Goal: Transaction & Acquisition: Book appointment/travel/reservation

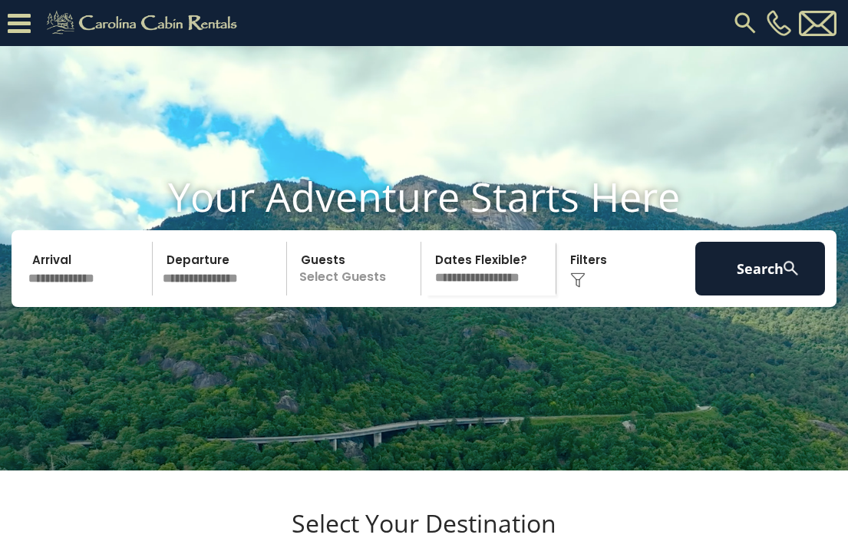
click at [572, 288] on img at bounding box center [577, 279] width 15 height 15
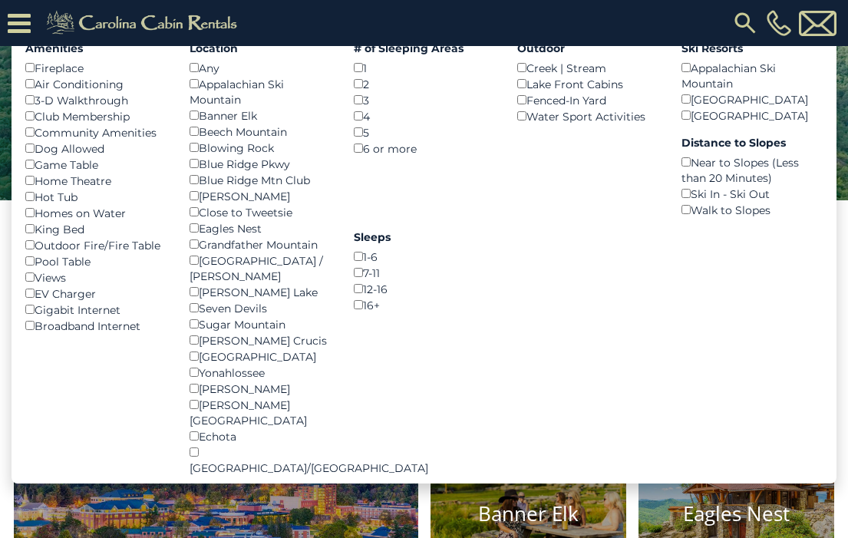
scroll to position [226, 0]
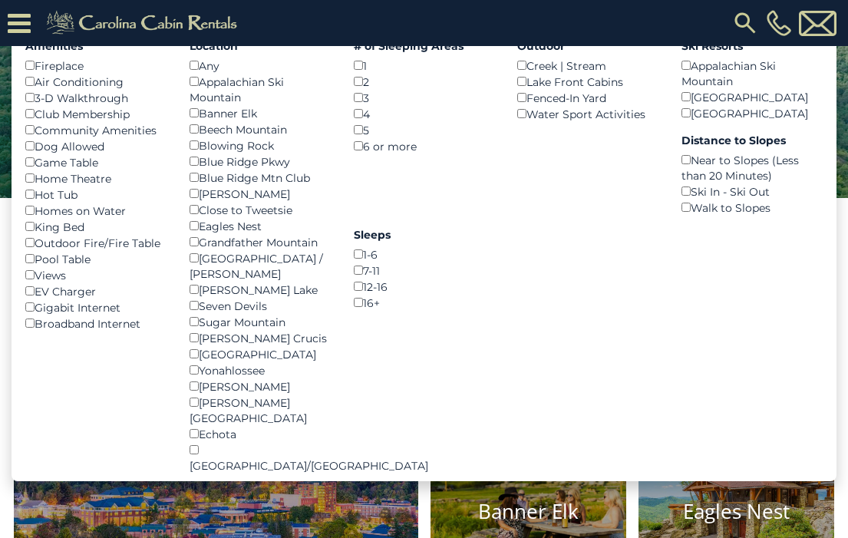
click at [35, 74] on div "Fireplace ()" at bounding box center [95, 66] width 141 height 16
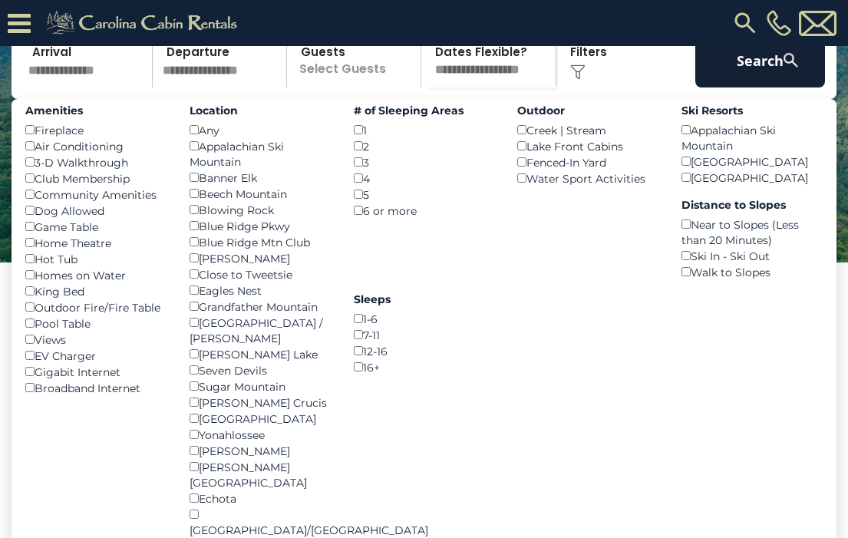
scroll to position [134, 0]
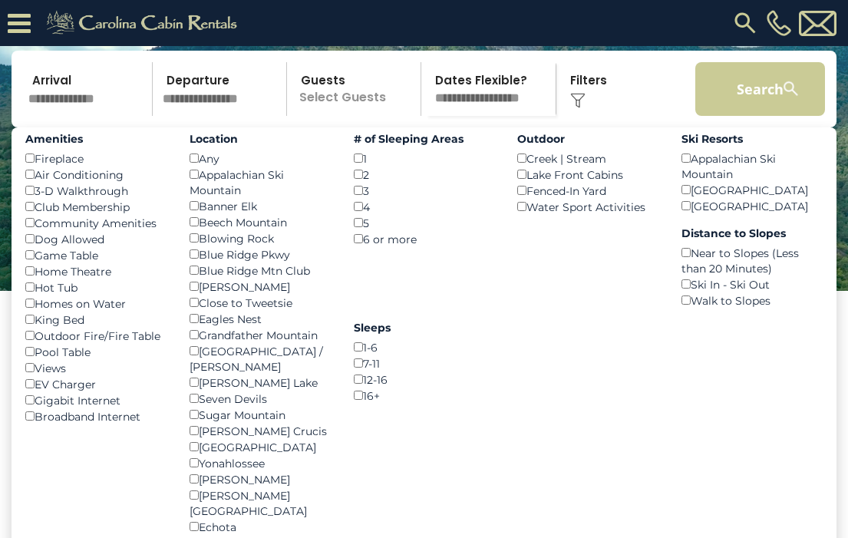
click at [766, 111] on button "Search" at bounding box center [760, 89] width 130 height 54
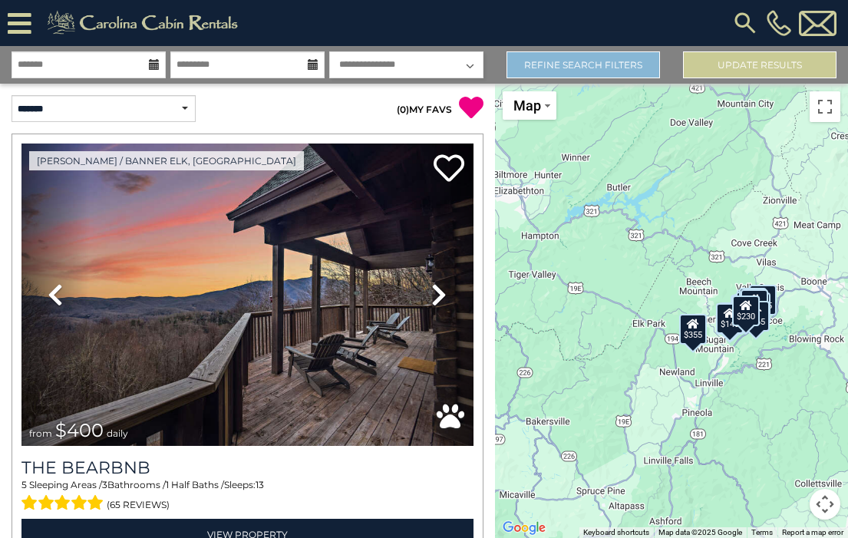
click at [596, 71] on link "Refine Search Filters" at bounding box center [583, 64] width 153 height 27
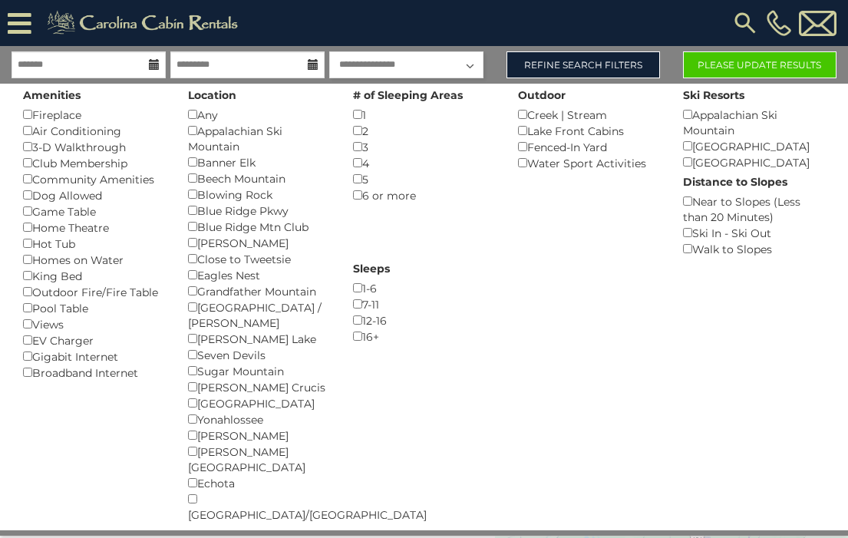
click at [743, 62] on button "Please Update Results" at bounding box center [759, 64] width 153 height 27
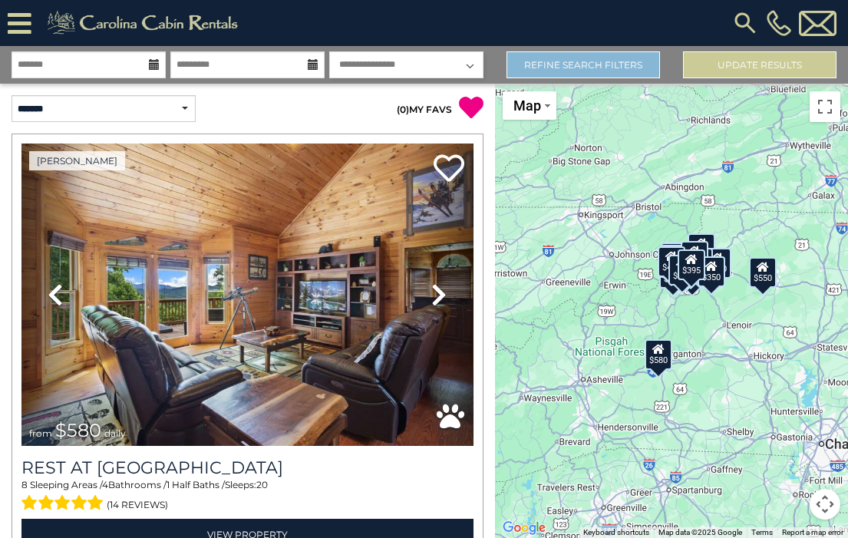
click at [608, 64] on link "Refine Search Filters" at bounding box center [583, 64] width 153 height 27
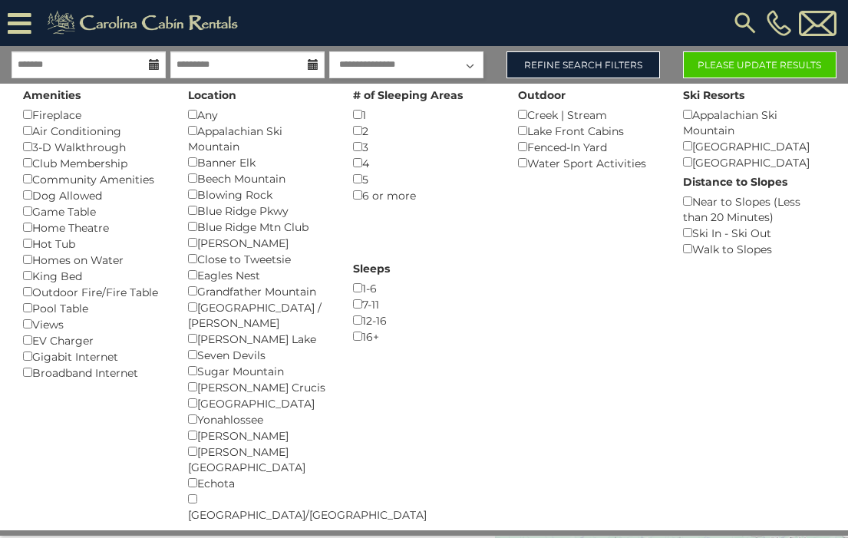
click at [738, 68] on button "Please Update Results" at bounding box center [759, 64] width 153 height 27
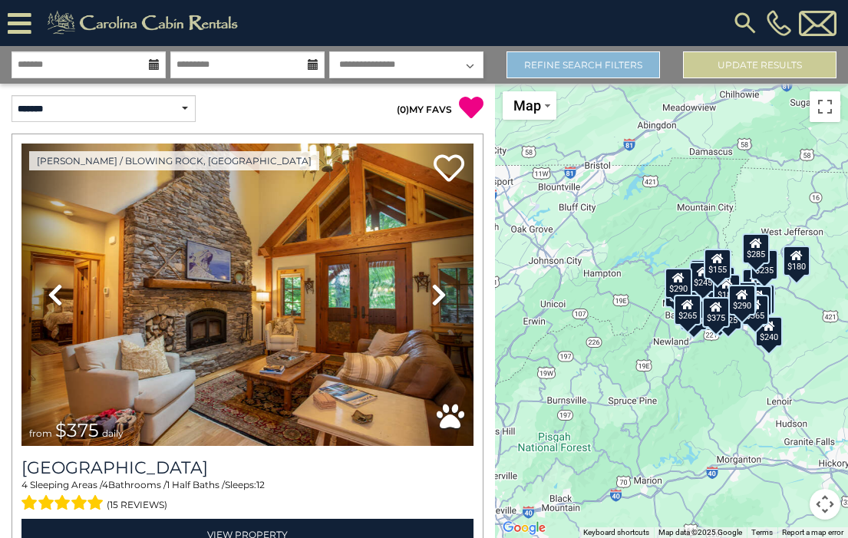
click at [597, 68] on link "Refine Search Filters" at bounding box center [583, 64] width 153 height 27
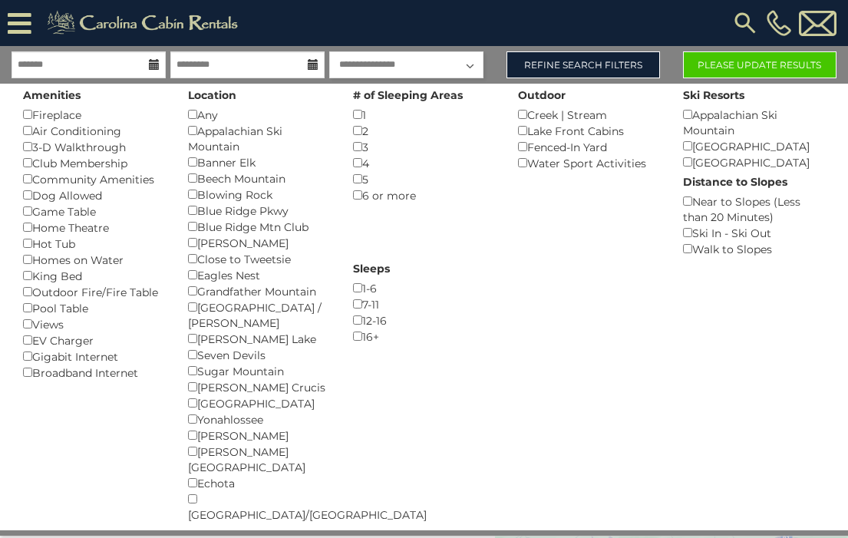
click at [750, 67] on button "Please Update Results" at bounding box center [759, 64] width 153 height 27
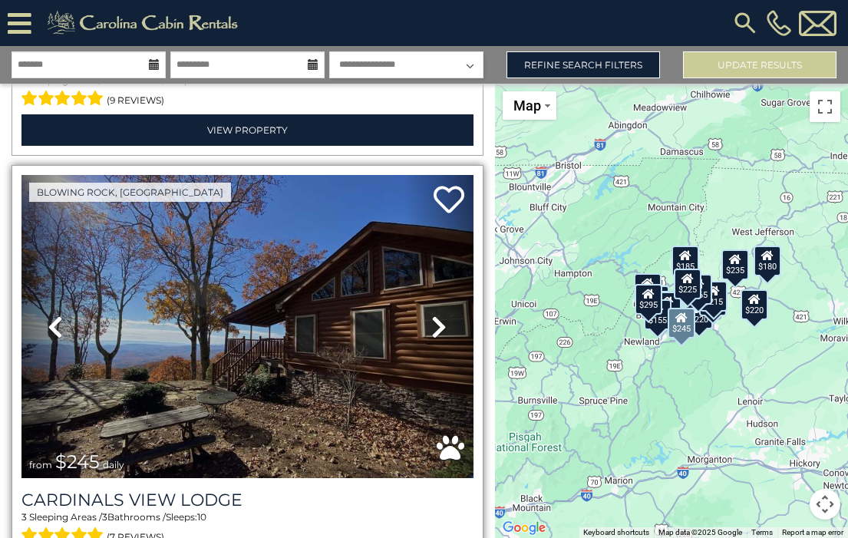
scroll to position [6509, 0]
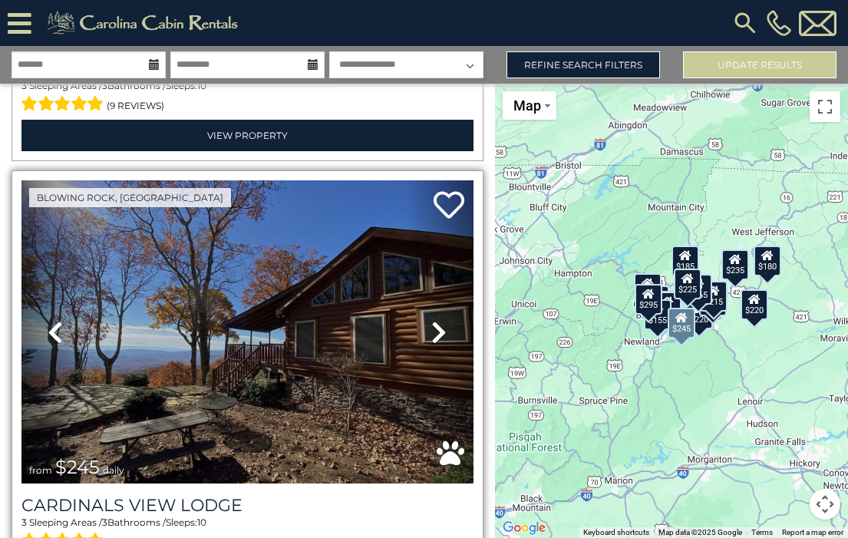
click at [431, 320] on icon at bounding box center [438, 332] width 15 height 25
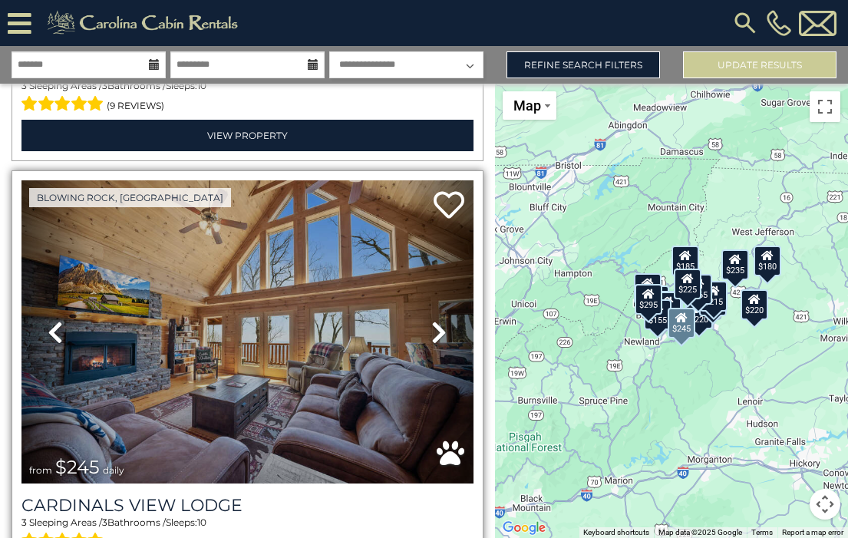
click at [431, 320] on icon at bounding box center [438, 332] width 15 height 25
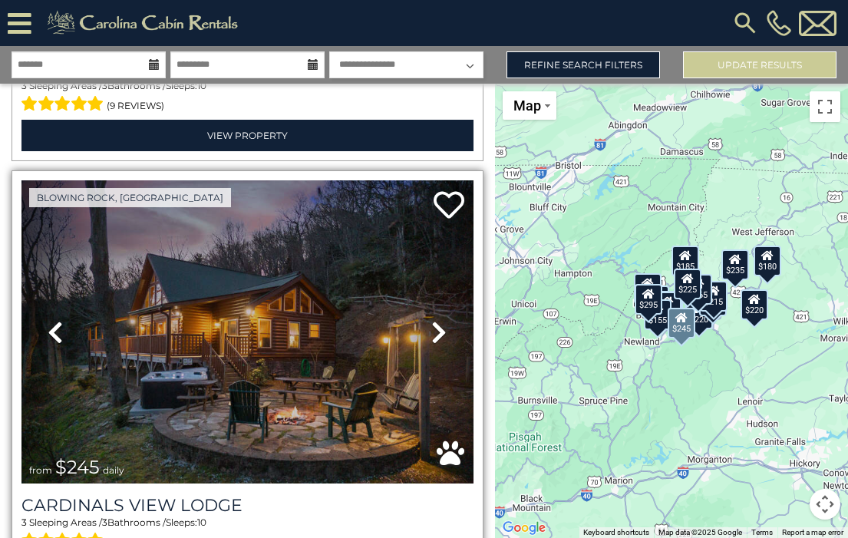
click at [431, 320] on icon at bounding box center [438, 332] width 15 height 25
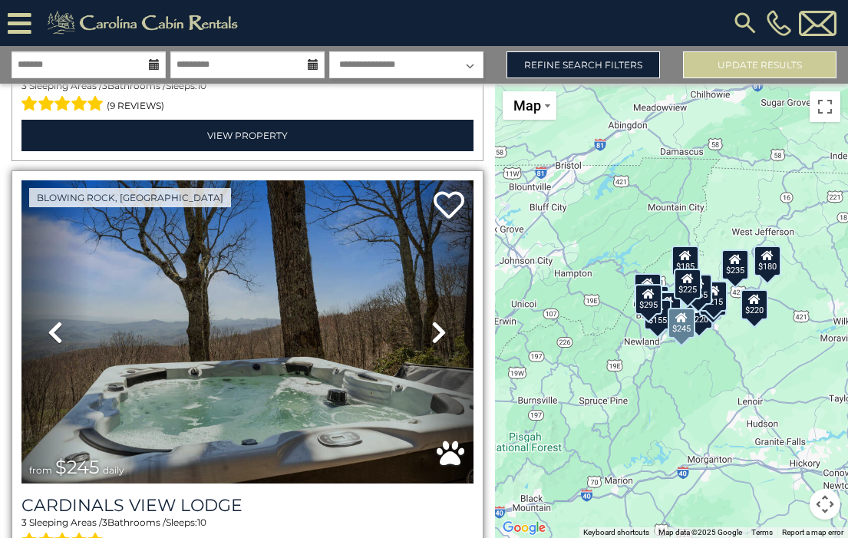
click at [431, 320] on icon at bounding box center [438, 332] width 15 height 25
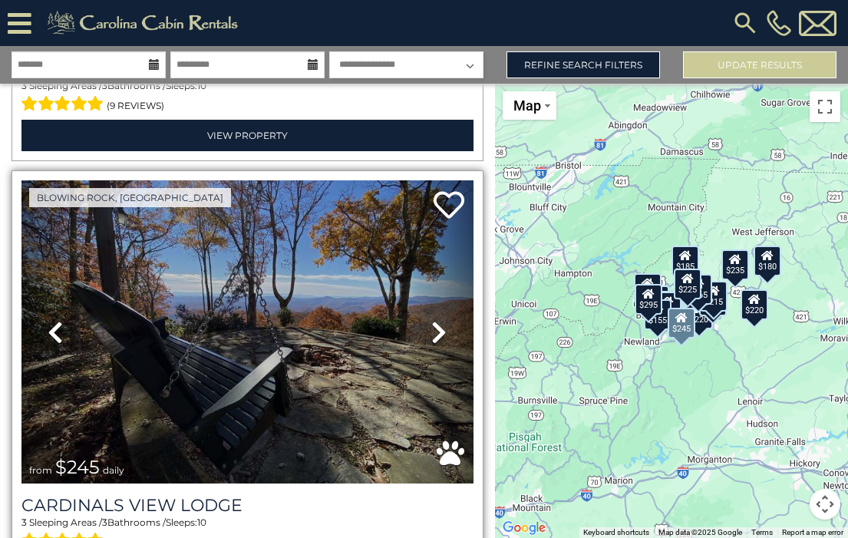
click at [431, 320] on icon at bounding box center [438, 332] width 15 height 25
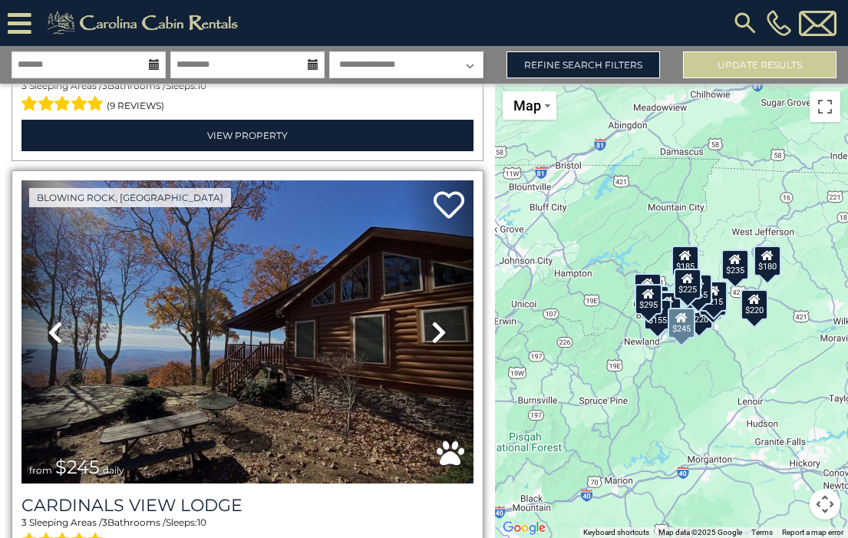
click at [431, 320] on icon at bounding box center [438, 332] width 15 height 25
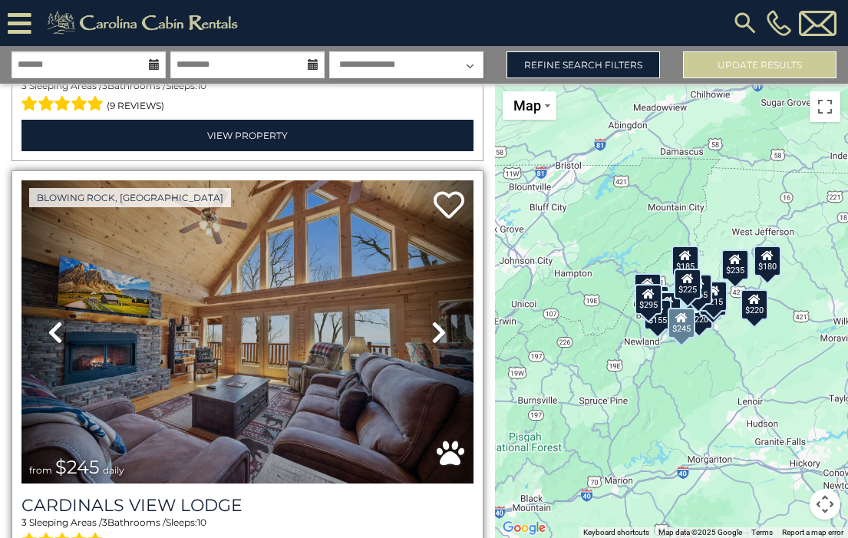
click at [431, 320] on icon at bounding box center [438, 332] width 15 height 25
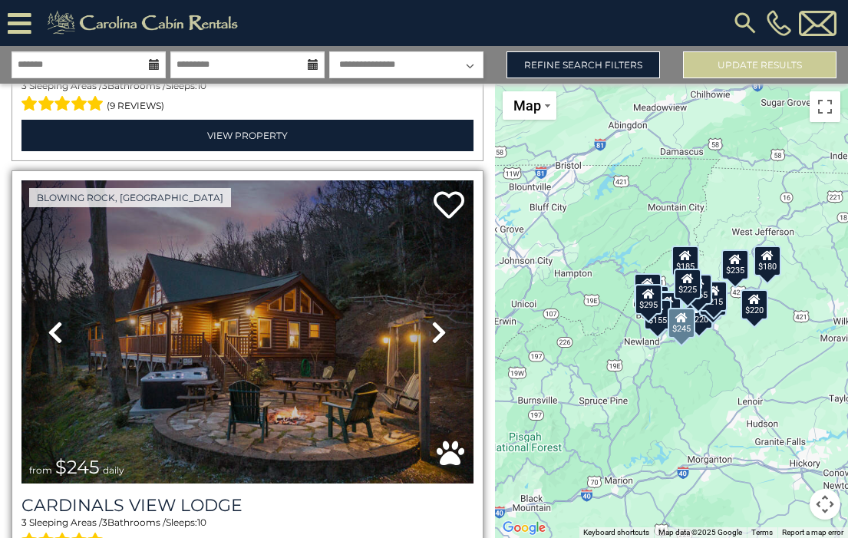
click at [306, 290] on img at bounding box center [247, 331] width 452 height 302
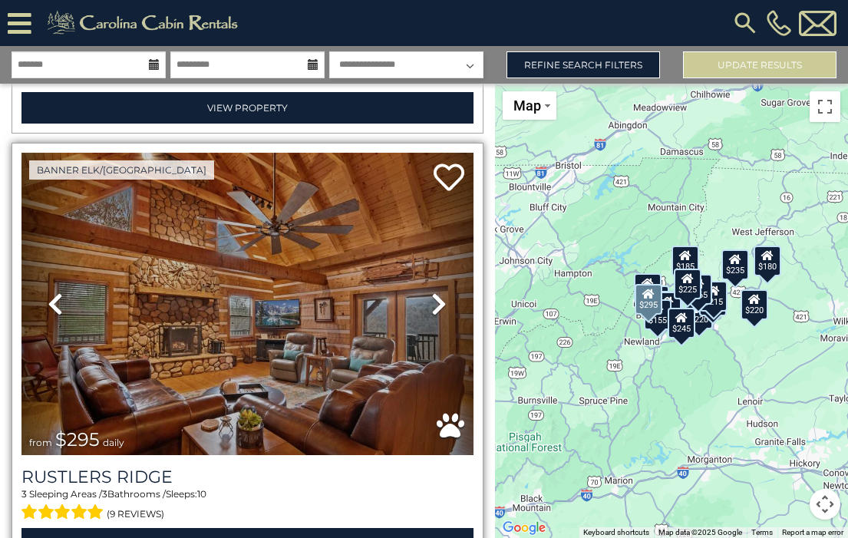
scroll to position [6097, 0]
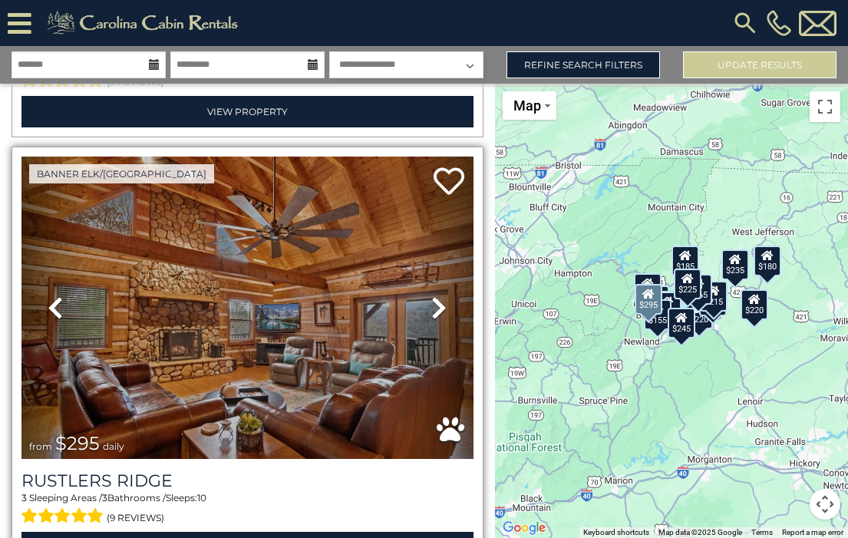
click at [431, 295] on icon at bounding box center [438, 307] width 15 height 25
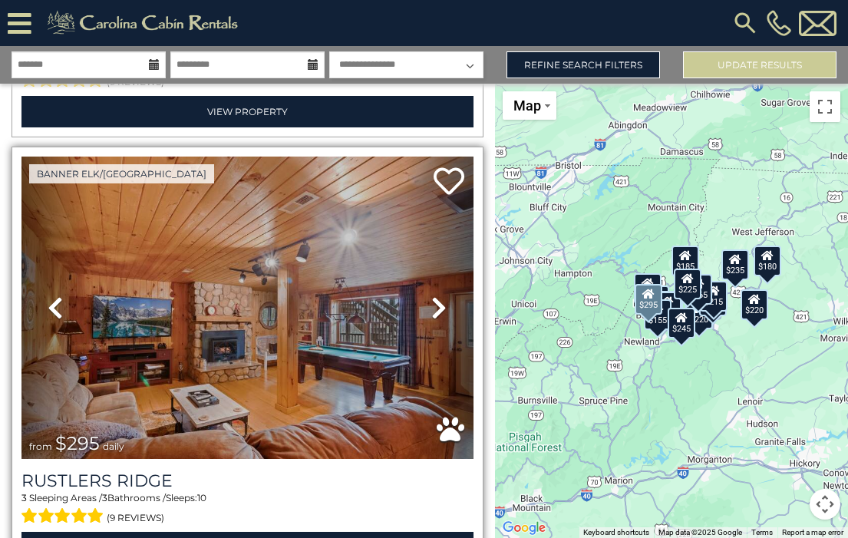
click at [431, 295] on icon at bounding box center [438, 307] width 15 height 25
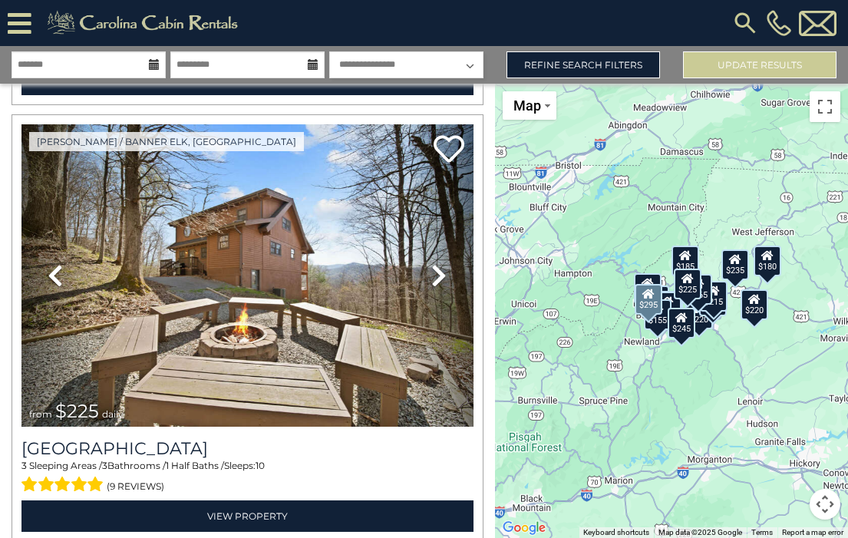
scroll to position [5690, 0]
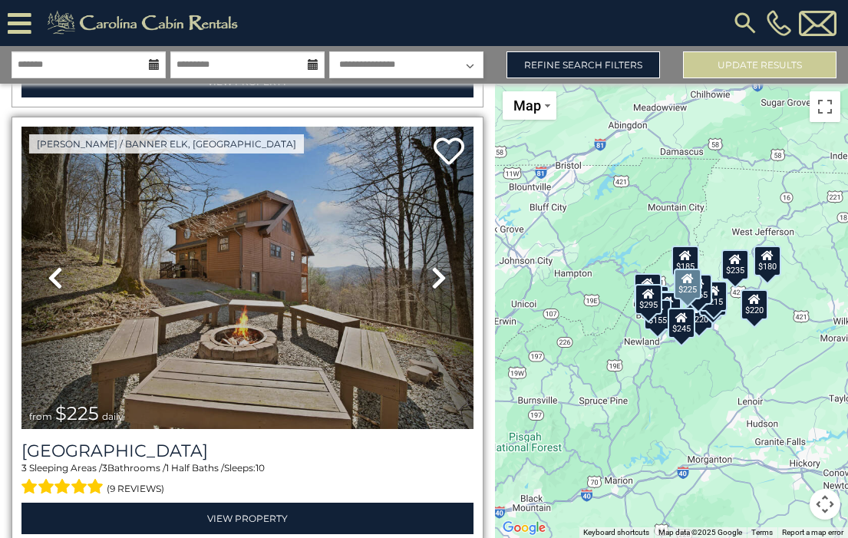
click at [431, 266] on icon at bounding box center [438, 278] width 15 height 25
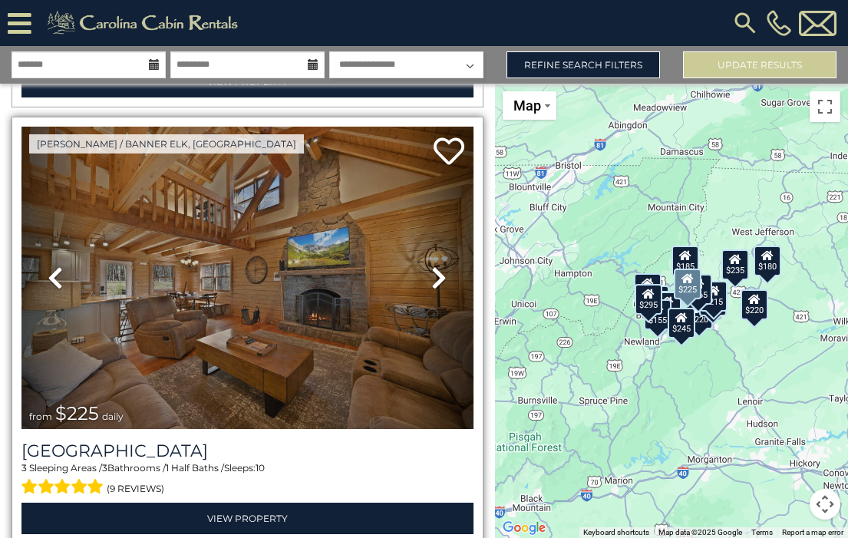
click at [435, 266] on icon at bounding box center [438, 278] width 15 height 25
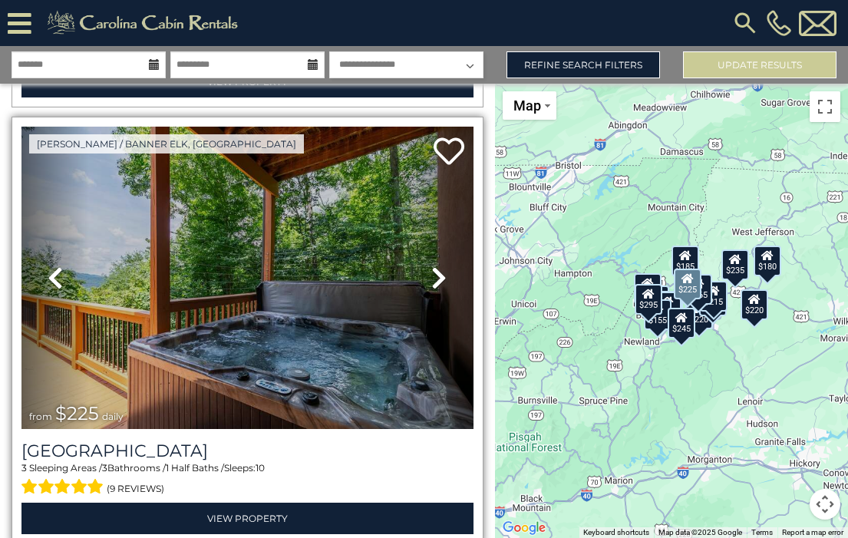
click at [435, 266] on icon at bounding box center [438, 278] width 15 height 25
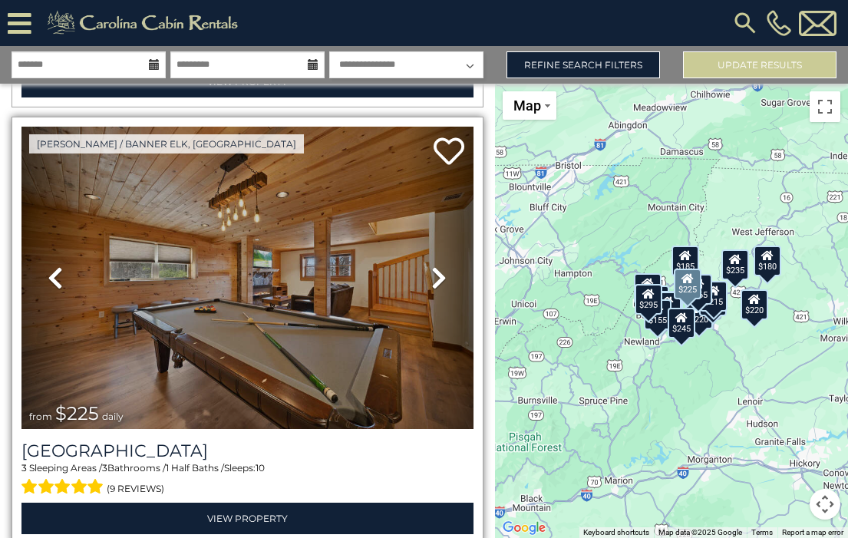
click at [435, 266] on icon at bounding box center [438, 278] width 15 height 25
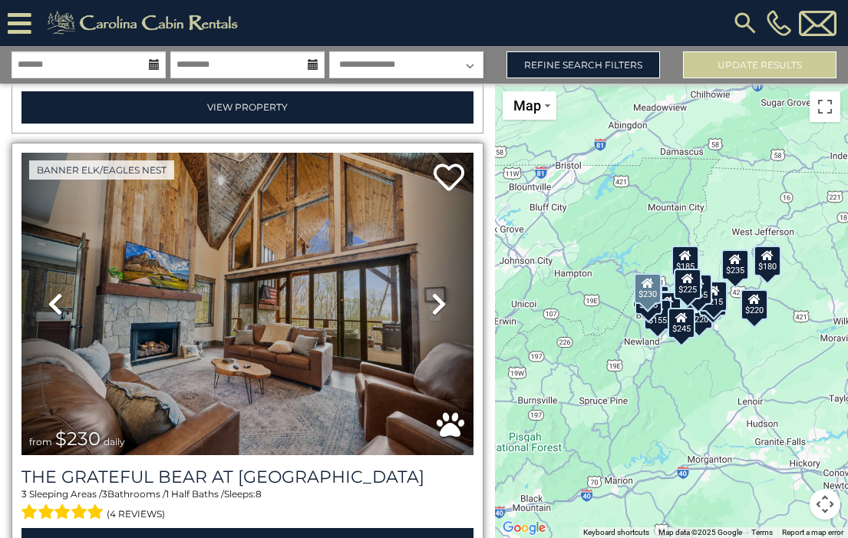
scroll to position [5224, 0]
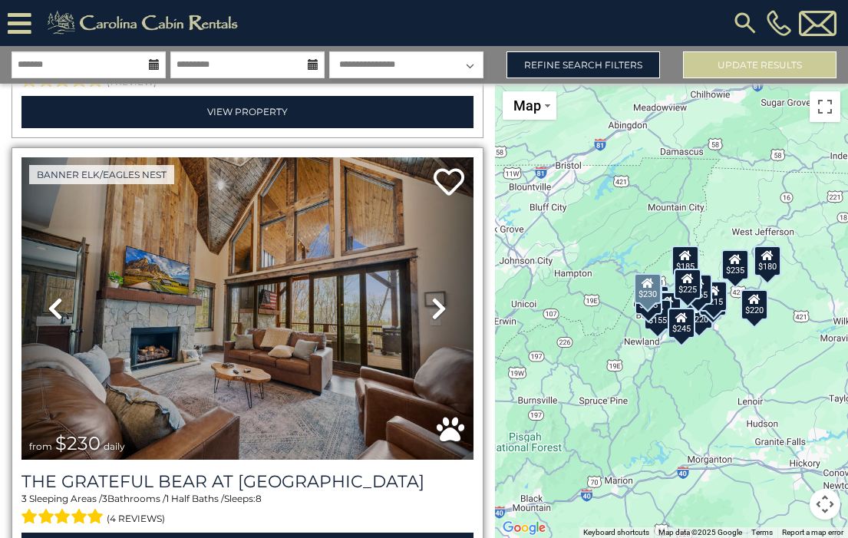
click at [436, 296] on icon at bounding box center [438, 308] width 15 height 25
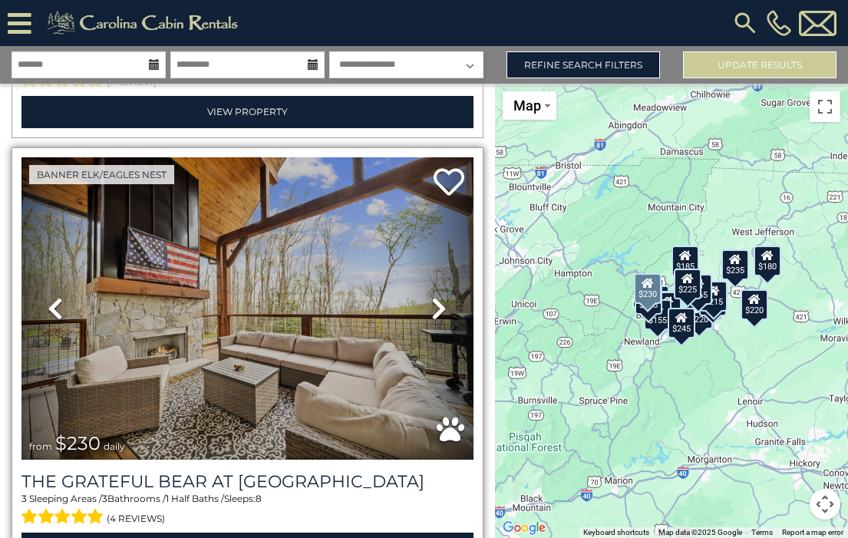
click at [436, 296] on icon at bounding box center [438, 308] width 15 height 25
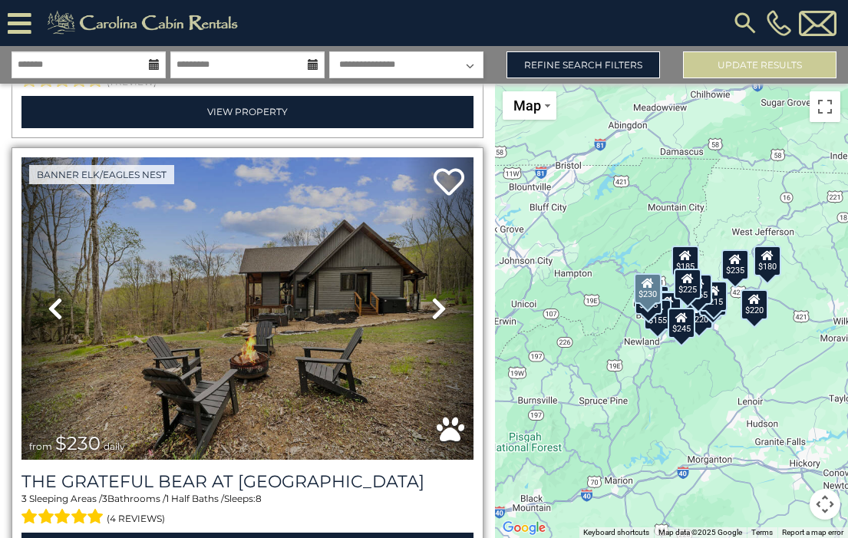
click at [436, 296] on icon at bounding box center [438, 308] width 15 height 25
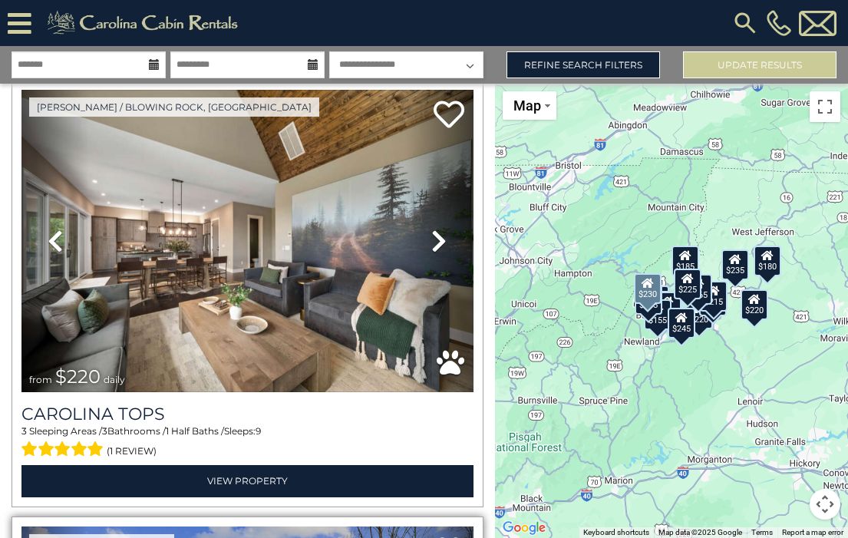
scroll to position [4831, 0]
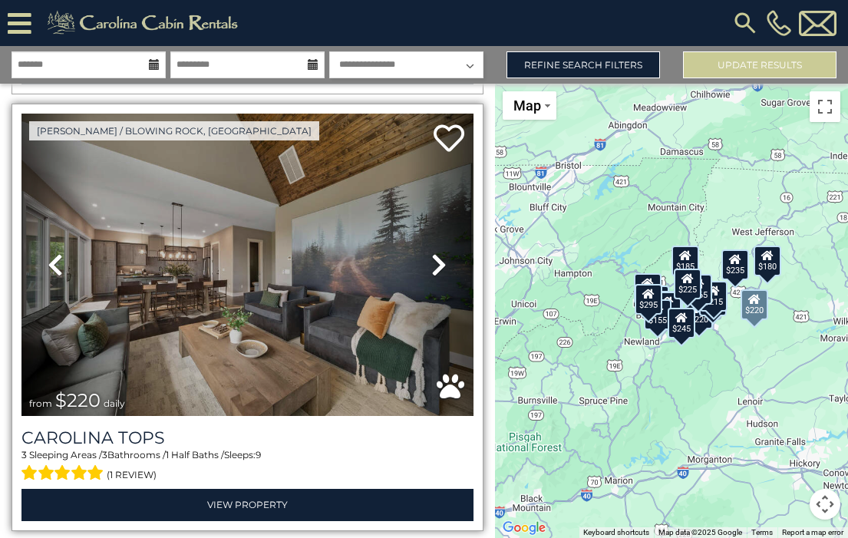
click at [425, 210] on link "Next" at bounding box center [439, 265] width 68 height 302
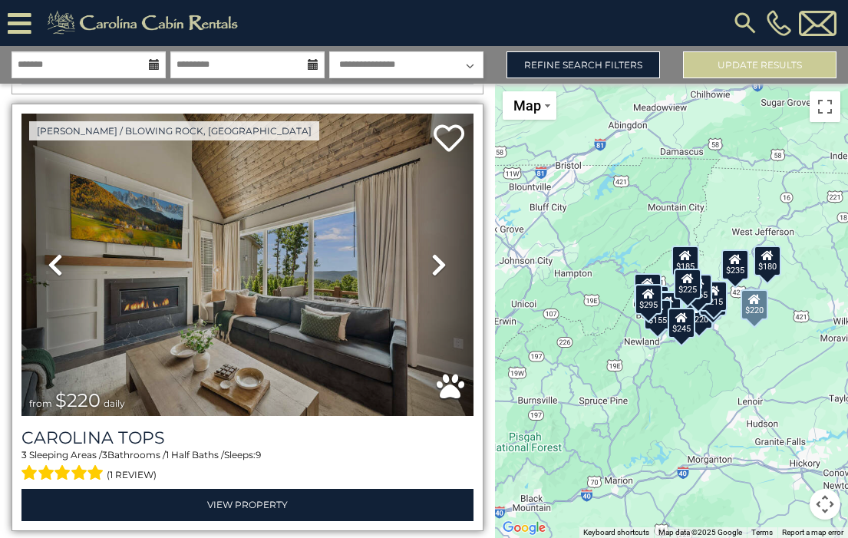
click at [440, 253] on icon at bounding box center [438, 265] width 15 height 25
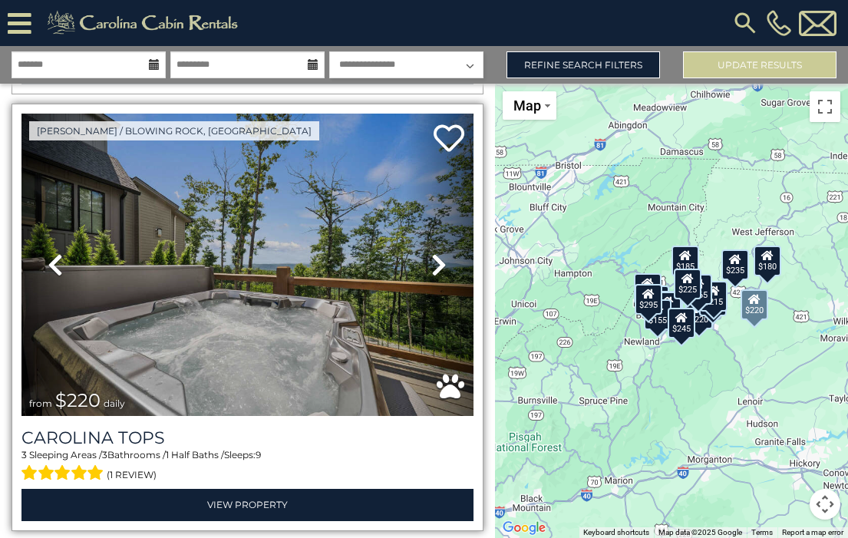
click at [433, 253] on icon at bounding box center [438, 265] width 15 height 25
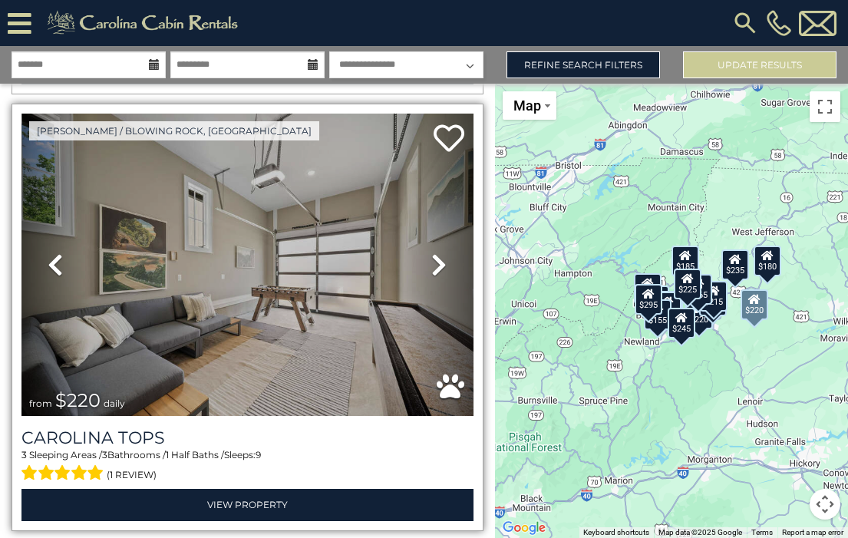
click at [433, 253] on icon at bounding box center [438, 265] width 15 height 25
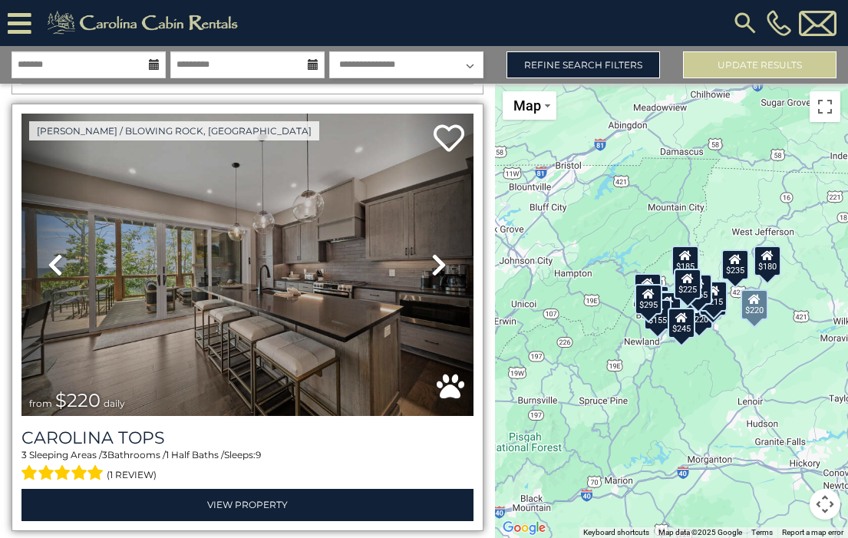
click at [433, 253] on icon at bounding box center [438, 265] width 15 height 25
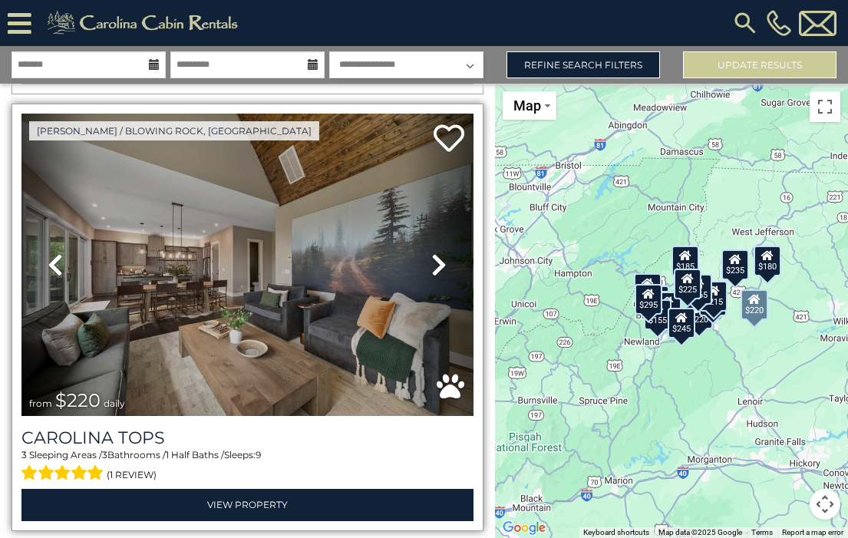
click at [433, 253] on icon at bounding box center [438, 265] width 15 height 25
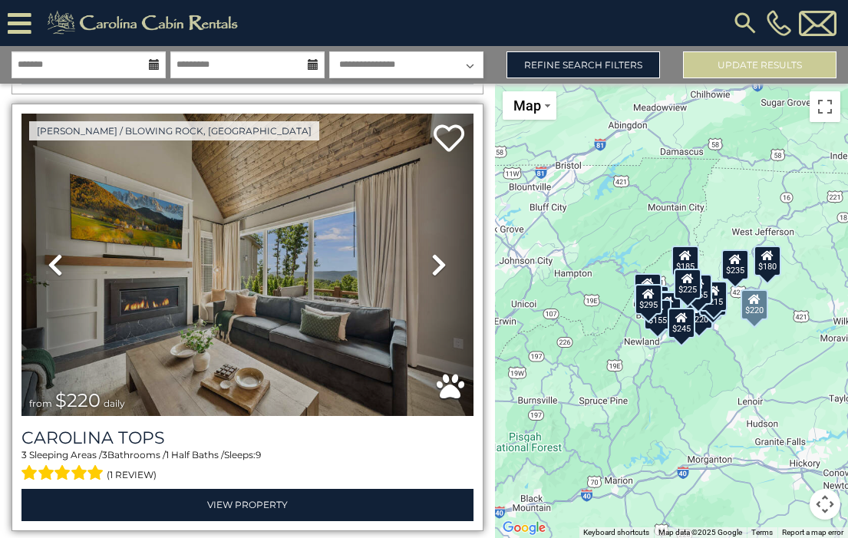
click at [433, 253] on icon at bounding box center [438, 265] width 15 height 25
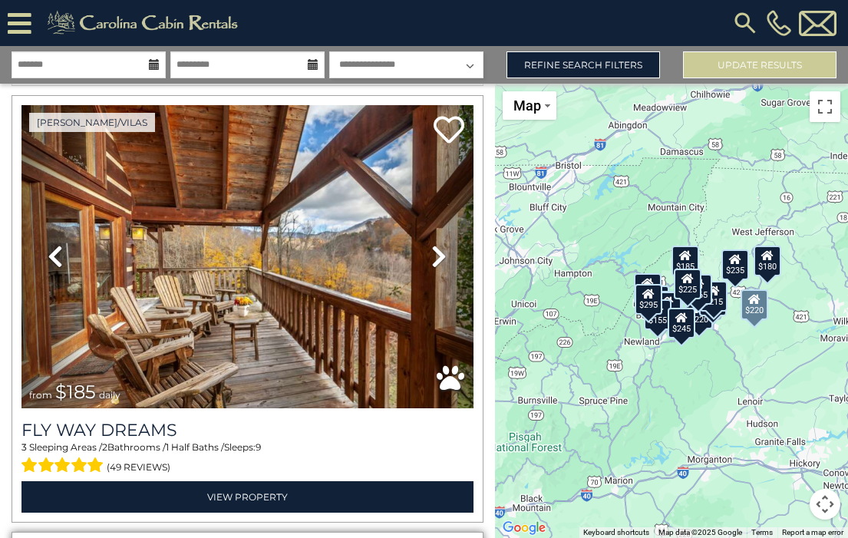
scroll to position [4398, 0]
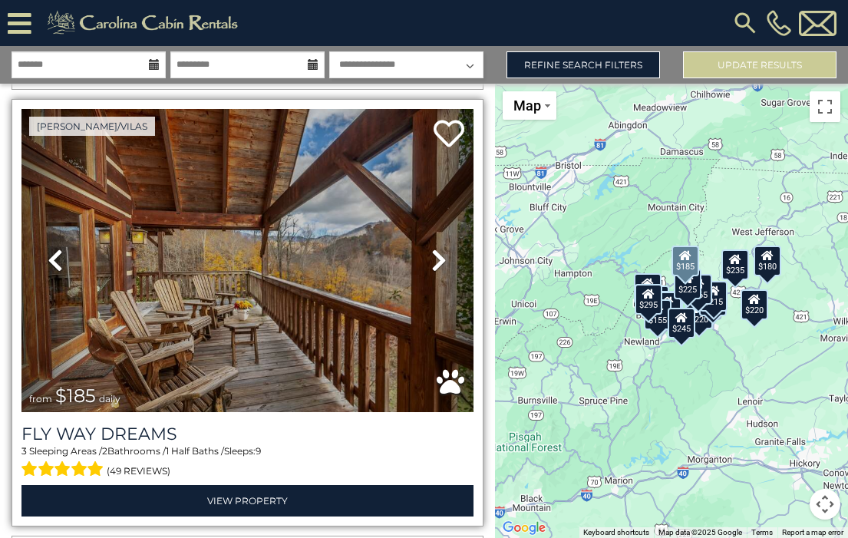
click at [433, 248] on icon at bounding box center [438, 260] width 15 height 25
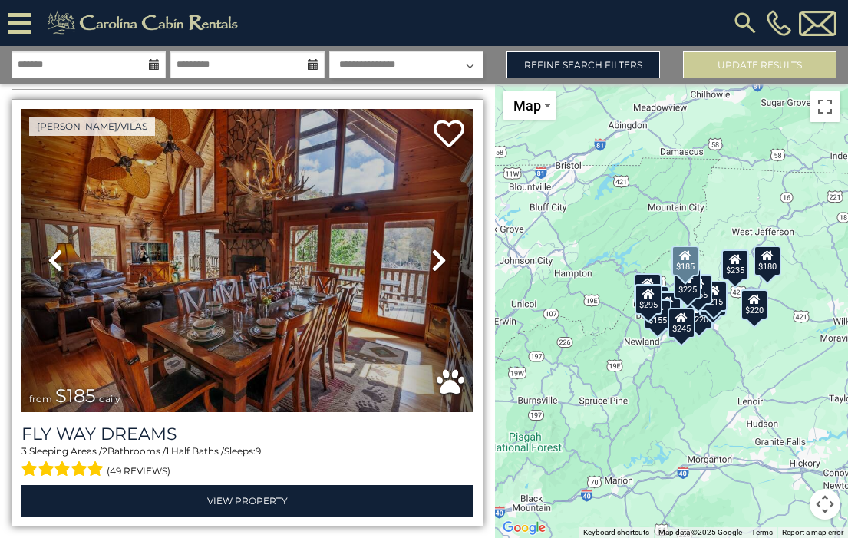
click at [433, 248] on icon at bounding box center [438, 260] width 15 height 25
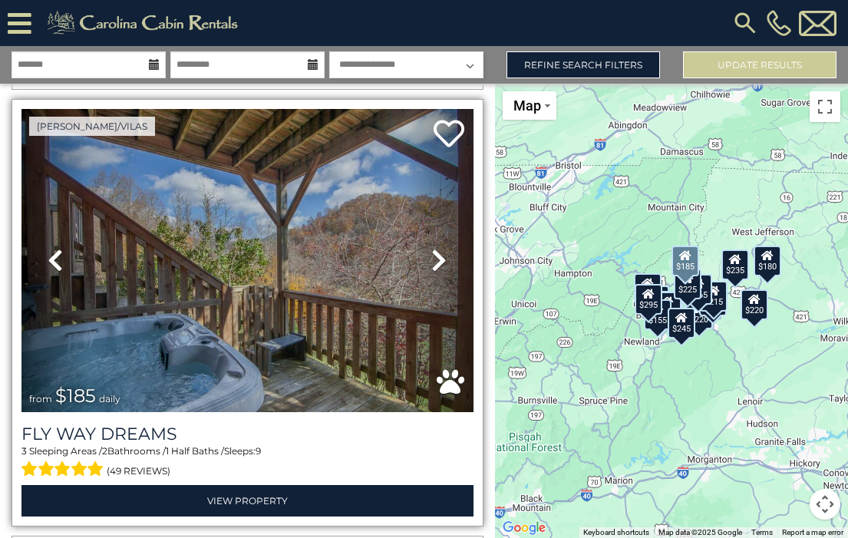
click at [433, 248] on icon at bounding box center [438, 260] width 15 height 25
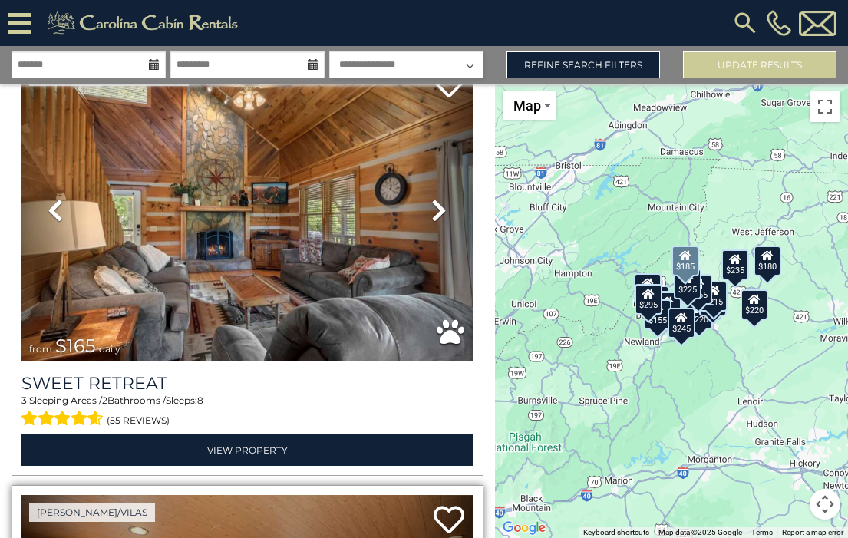
scroll to position [3997, 0]
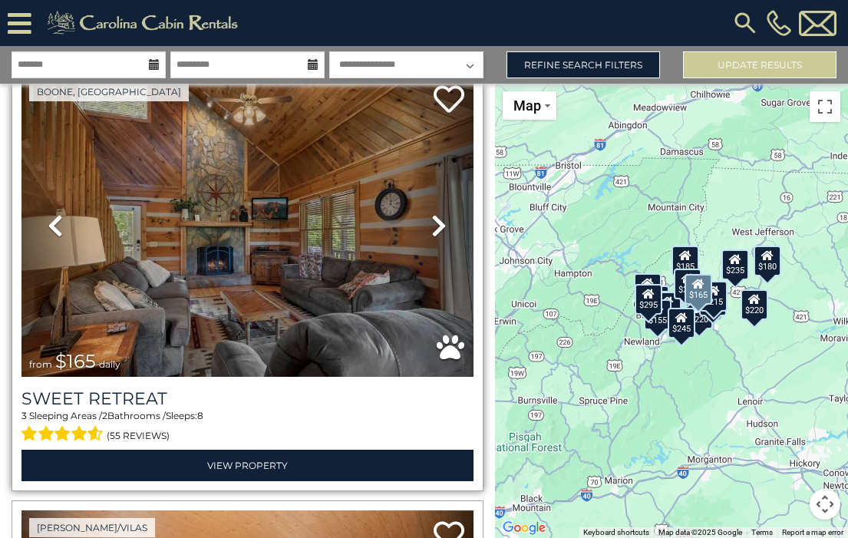
click at [434, 213] on icon at bounding box center [438, 225] width 15 height 25
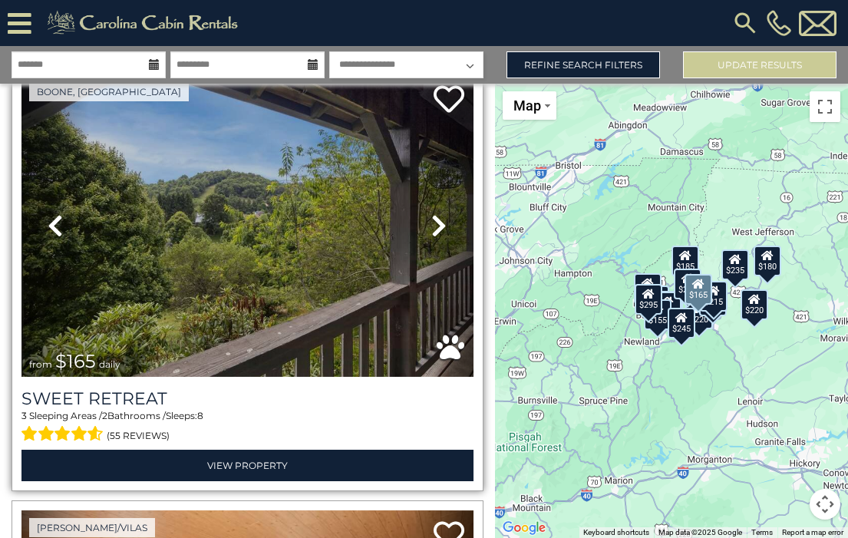
click at [434, 213] on icon at bounding box center [438, 225] width 15 height 25
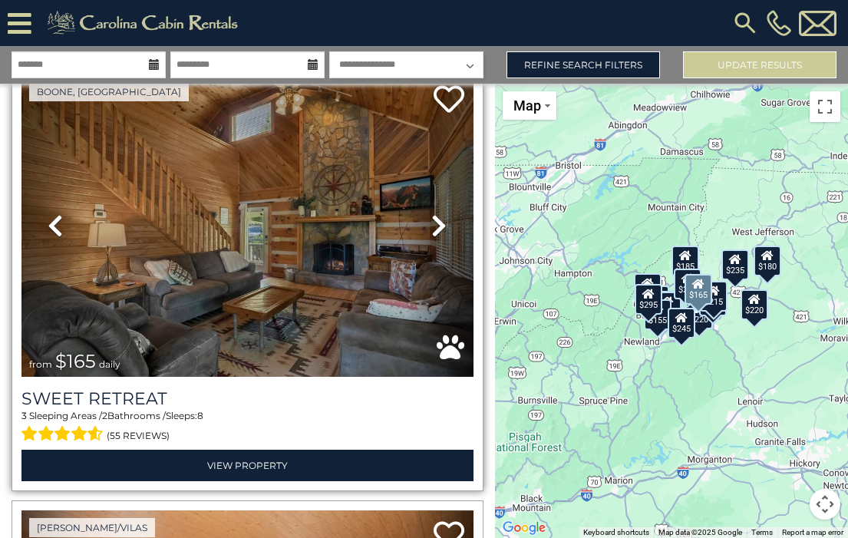
click at [434, 213] on icon at bounding box center [438, 225] width 15 height 25
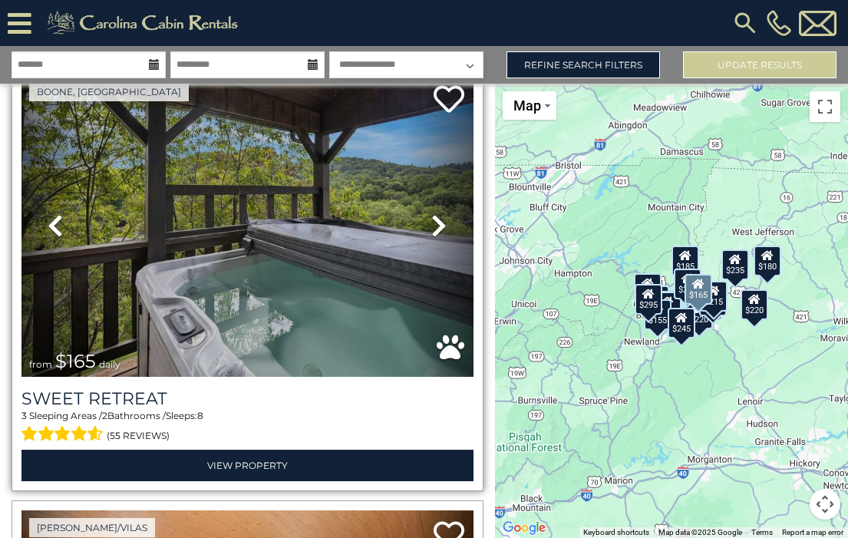
click at [434, 213] on icon at bounding box center [438, 225] width 15 height 25
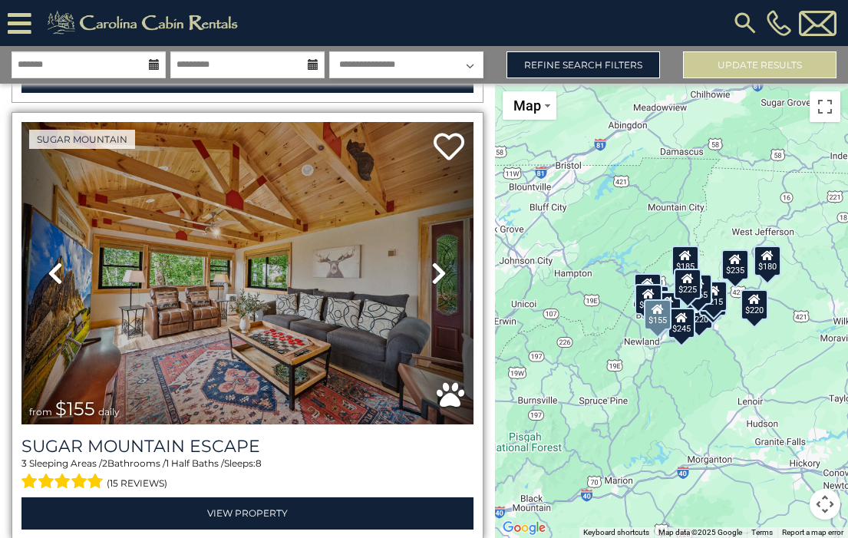
scroll to position [3507, 0]
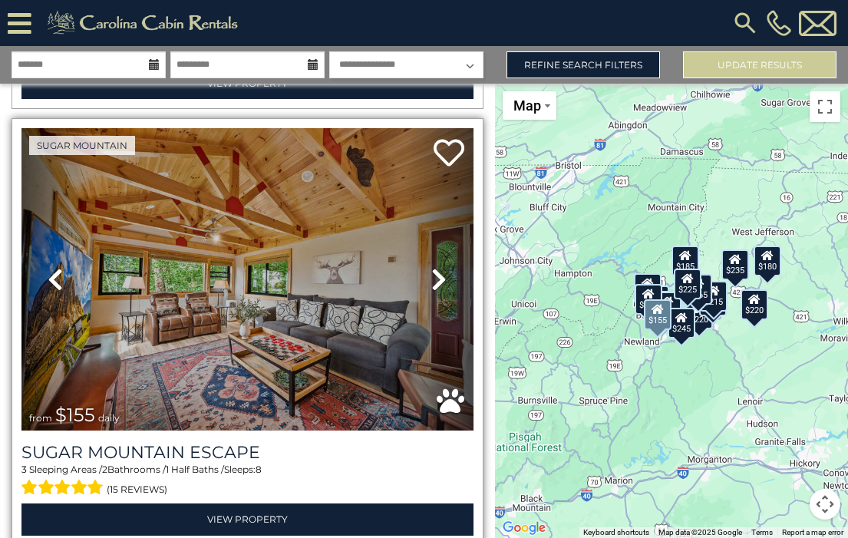
click at [436, 223] on link "Next" at bounding box center [439, 279] width 68 height 302
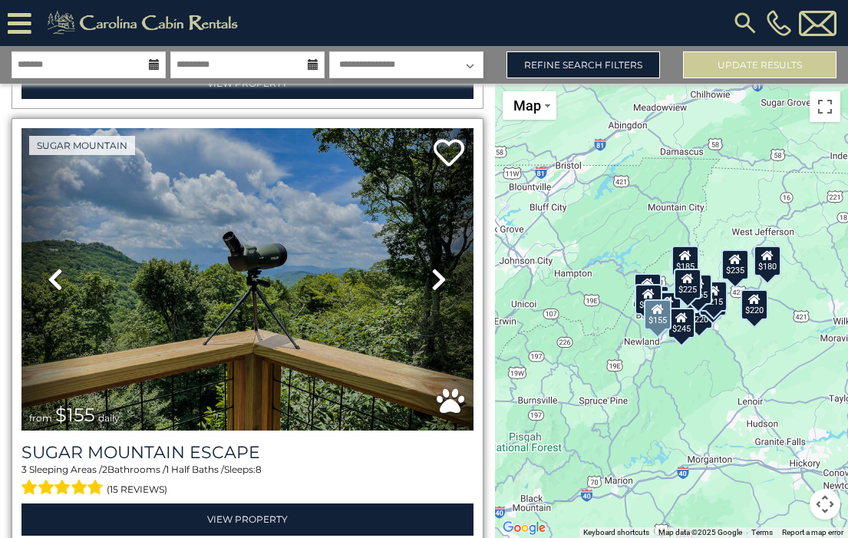
click at [437, 267] on icon at bounding box center [438, 279] width 15 height 25
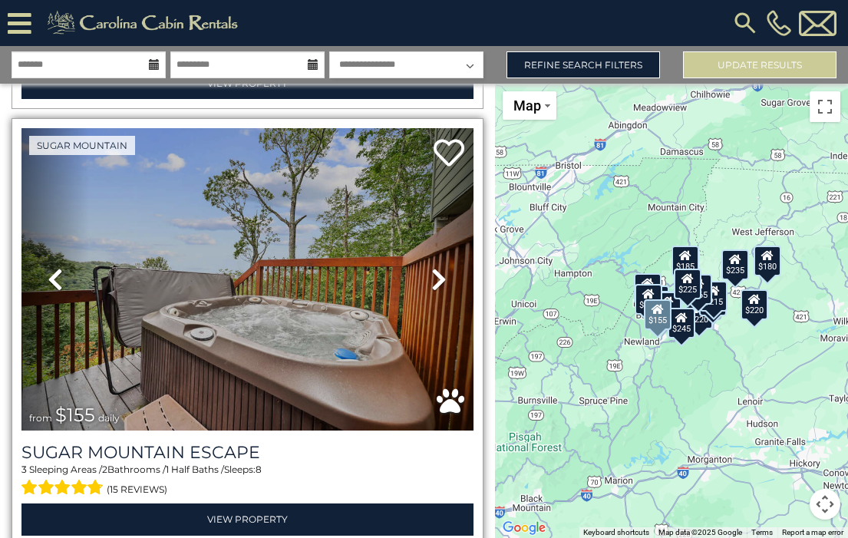
click at [437, 267] on icon at bounding box center [438, 279] width 15 height 25
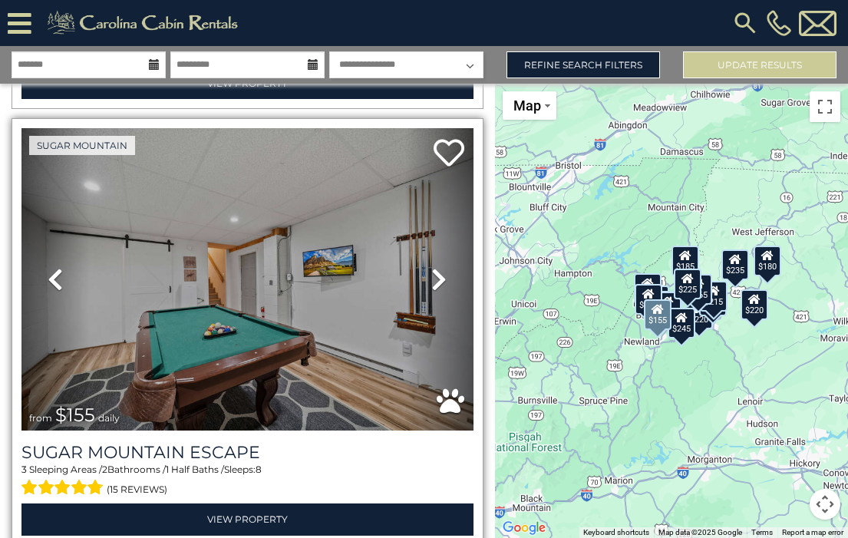
click at [437, 267] on icon at bounding box center [438, 279] width 15 height 25
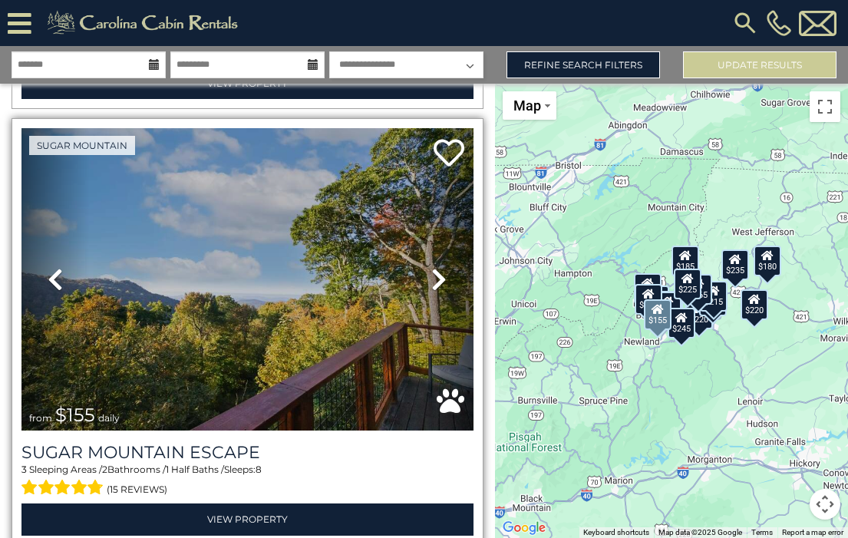
click at [346, 272] on img at bounding box center [247, 279] width 452 height 302
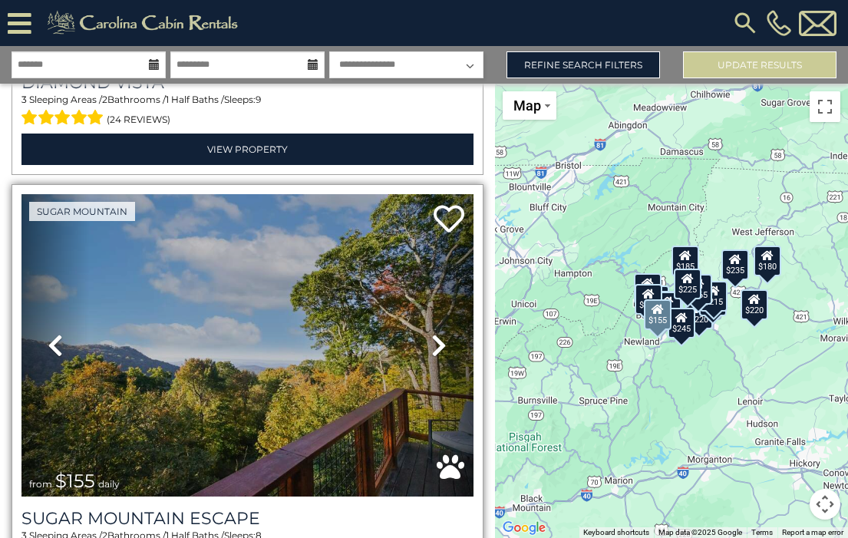
scroll to position [3451, 0]
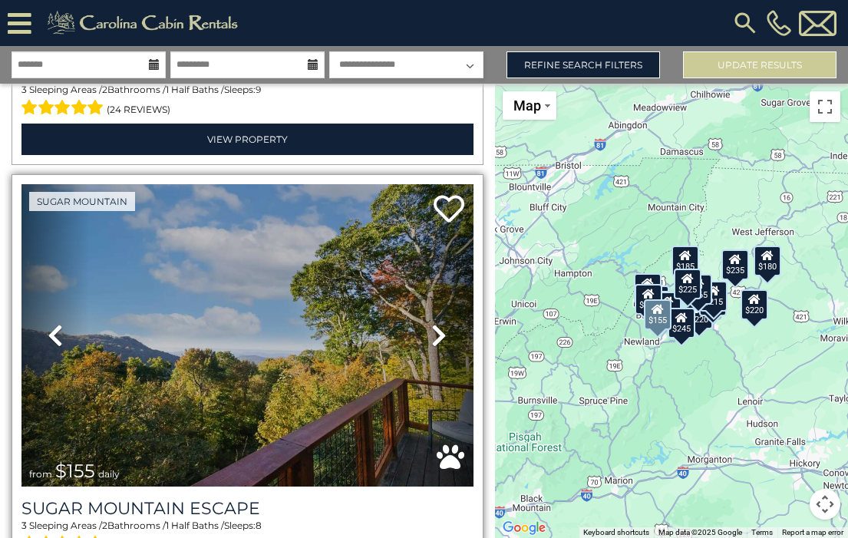
click at [431, 323] on icon at bounding box center [438, 335] width 15 height 25
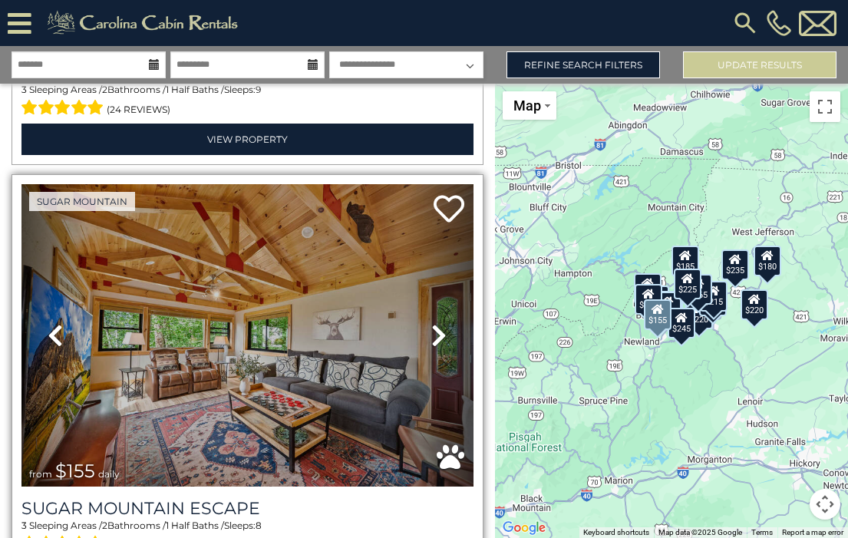
click at [432, 323] on icon at bounding box center [438, 335] width 15 height 25
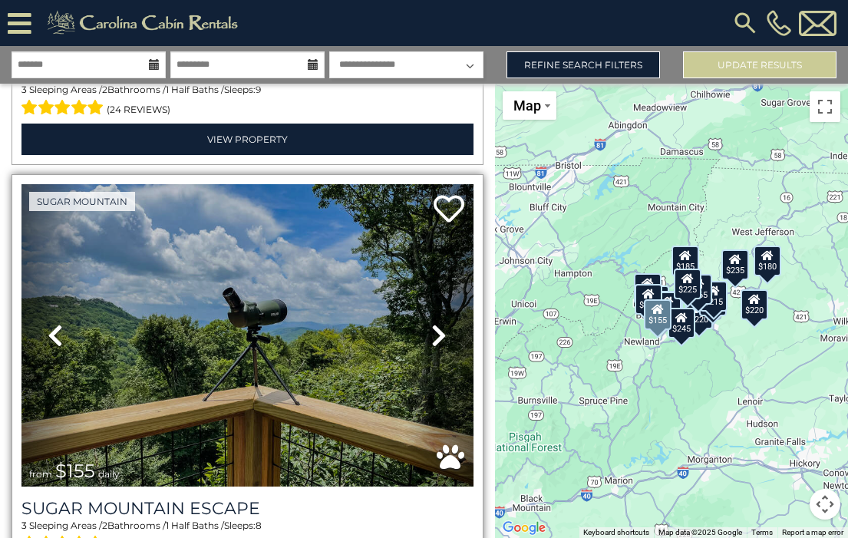
click at [432, 323] on icon at bounding box center [438, 335] width 15 height 25
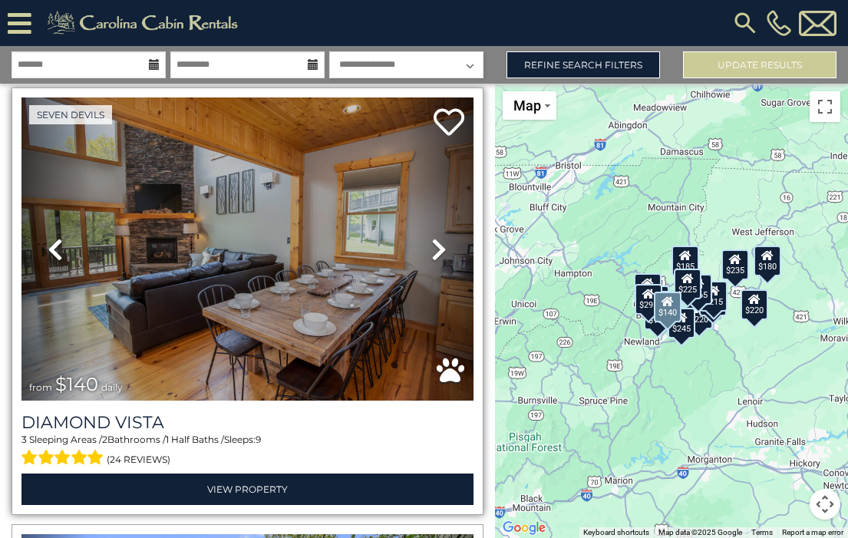
scroll to position [3078, 0]
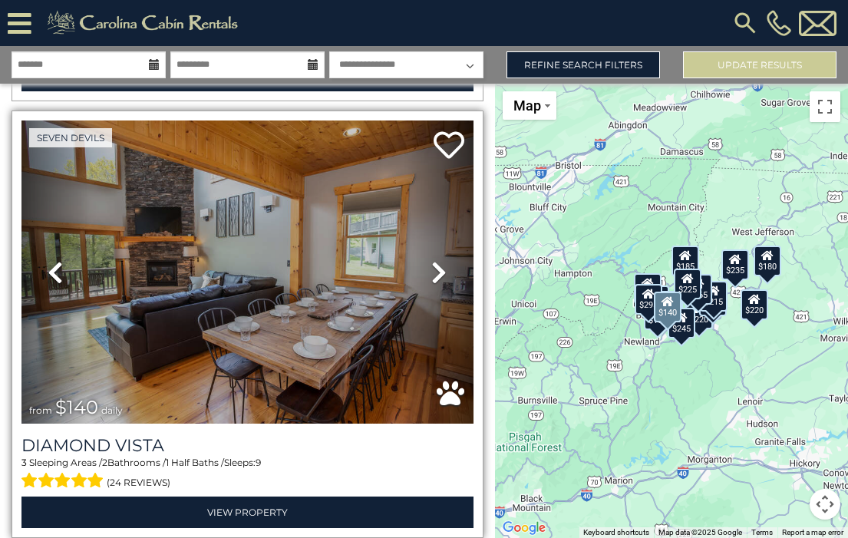
click at [434, 260] on icon at bounding box center [438, 272] width 15 height 25
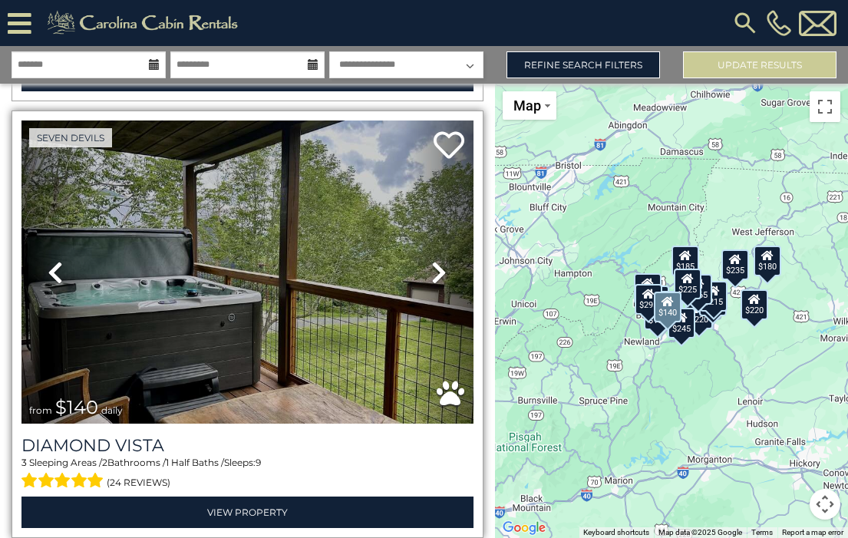
click at [434, 260] on icon at bounding box center [438, 272] width 15 height 25
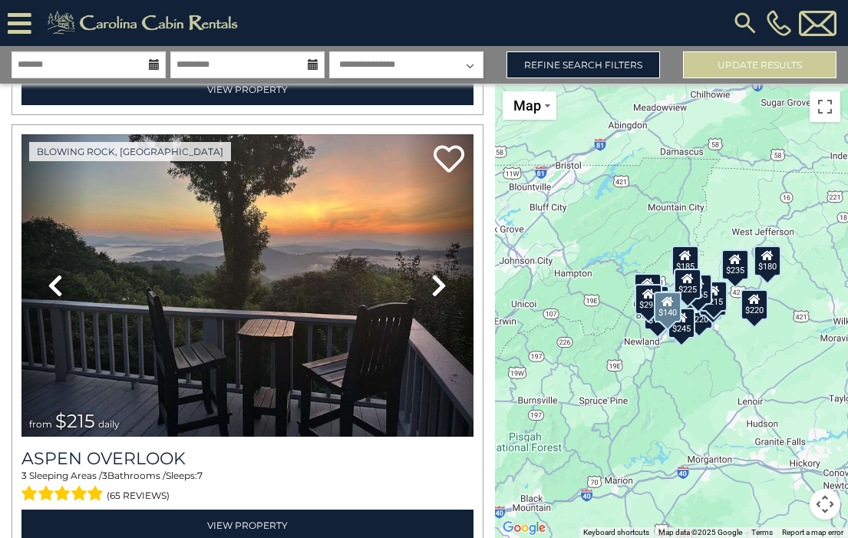
scroll to position [2627, 0]
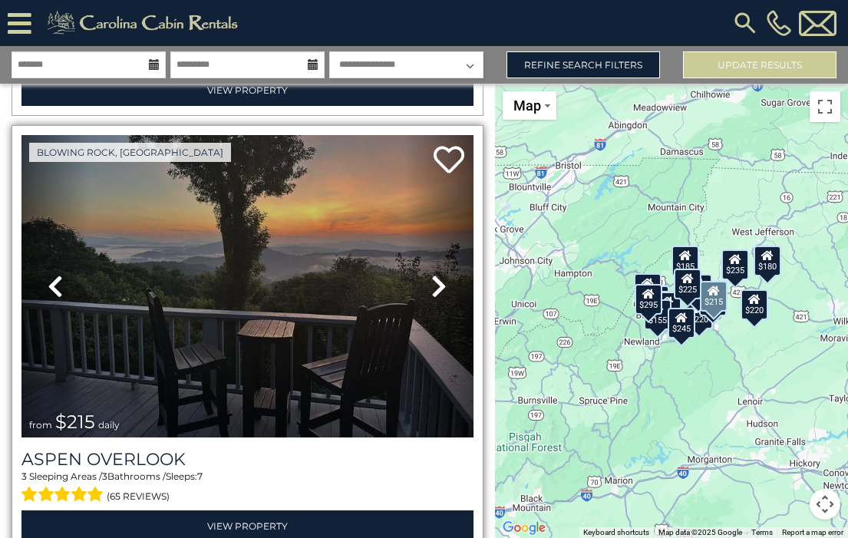
click at [432, 274] on icon at bounding box center [438, 286] width 15 height 25
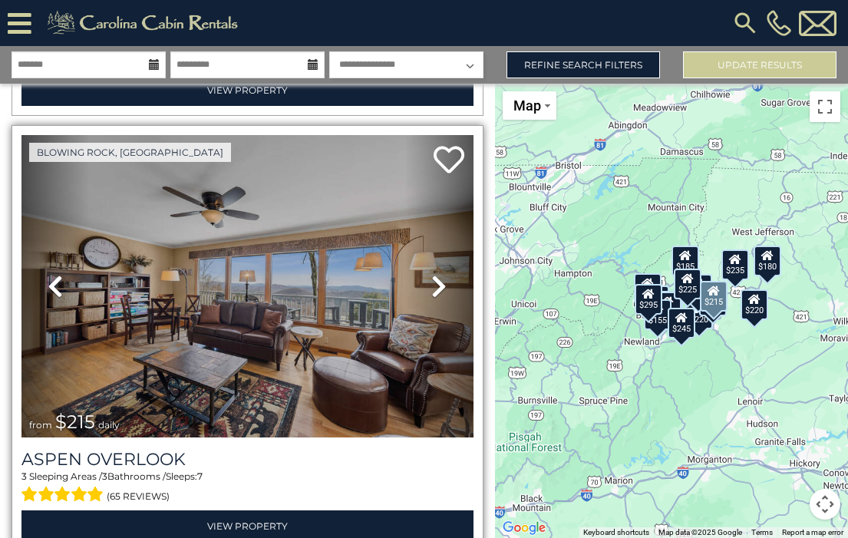
click at [431, 274] on icon at bounding box center [438, 286] width 15 height 25
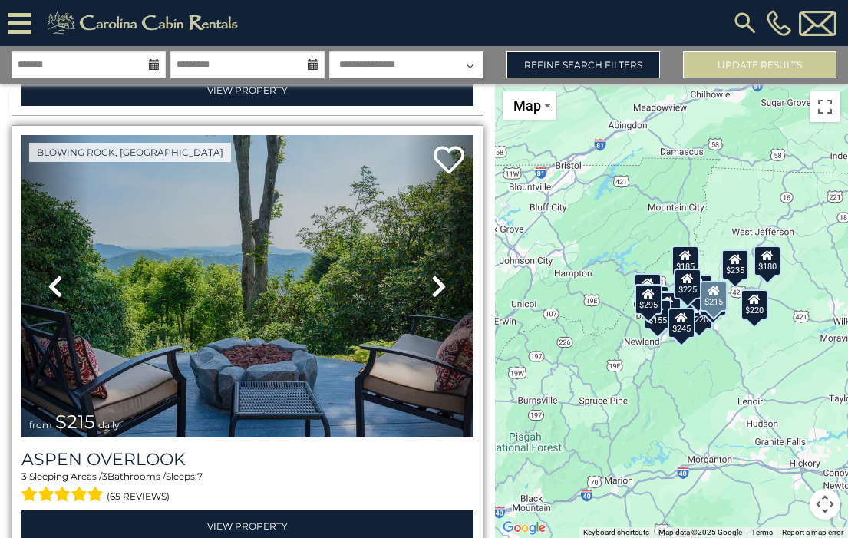
click at [431, 274] on icon at bounding box center [438, 286] width 15 height 25
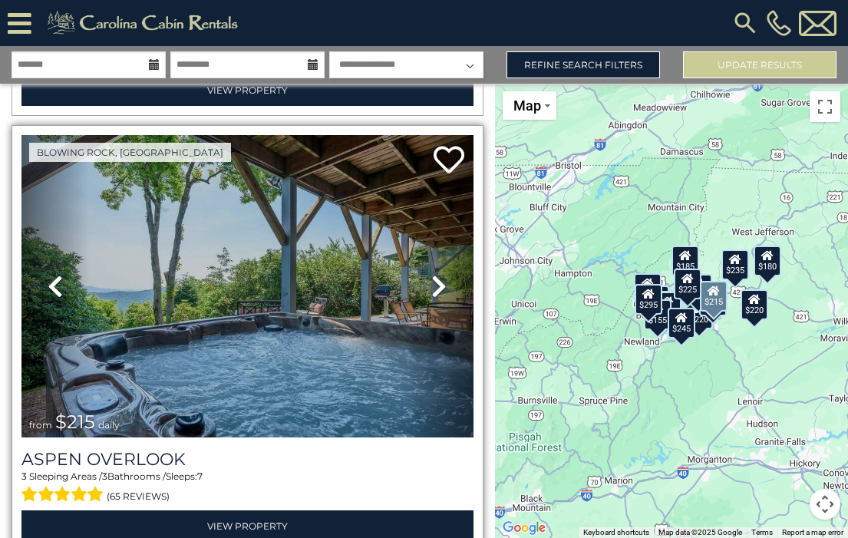
click at [431, 274] on icon at bounding box center [438, 286] width 15 height 25
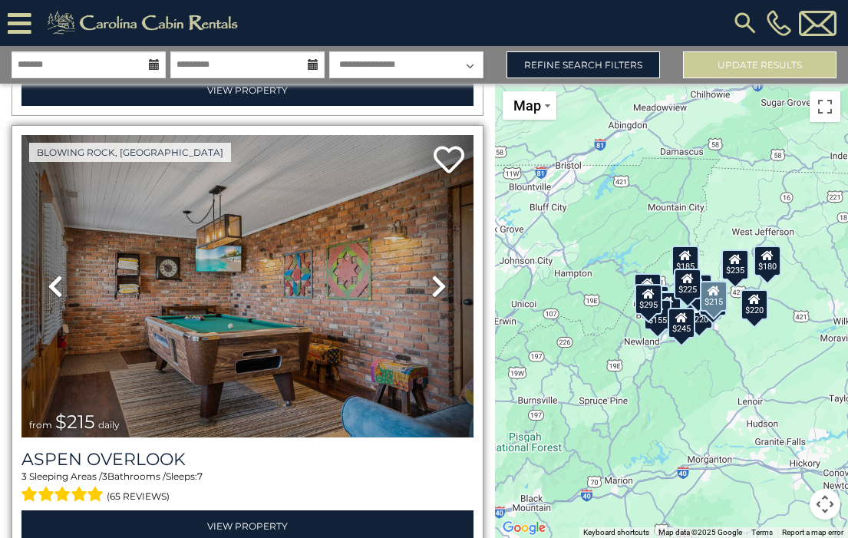
click at [431, 274] on icon at bounding box center [438, 286] width 15 height 25
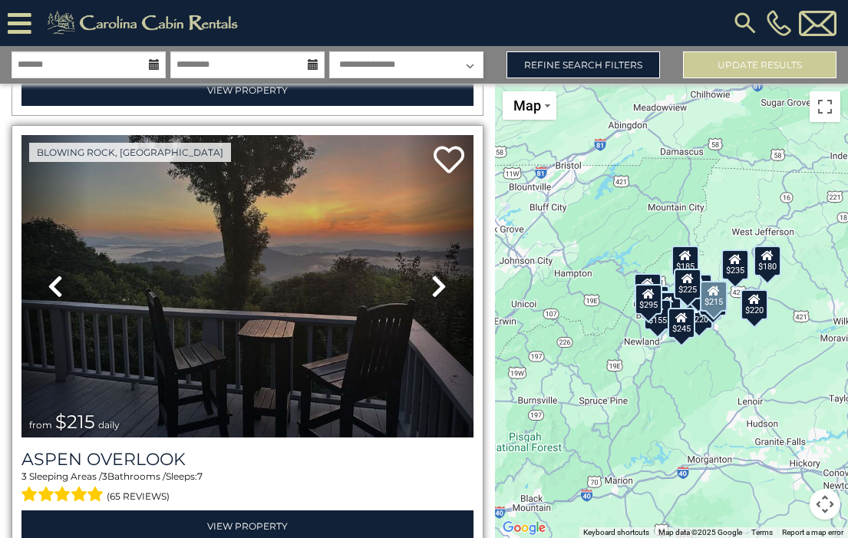
click at [431, 274] on icon at bounding box center [438, 286] width 15 height 25
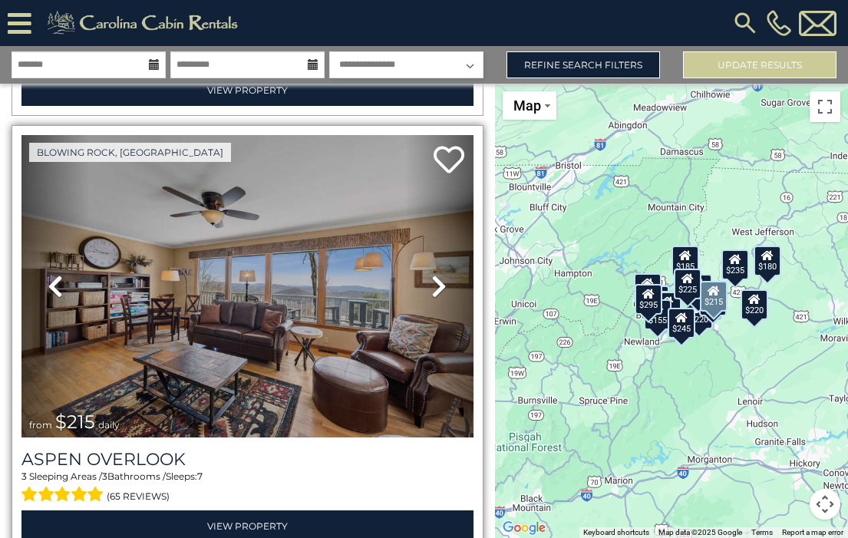
click at [431, 274] on icon at bounding box center [438, 286] width 15 height 25
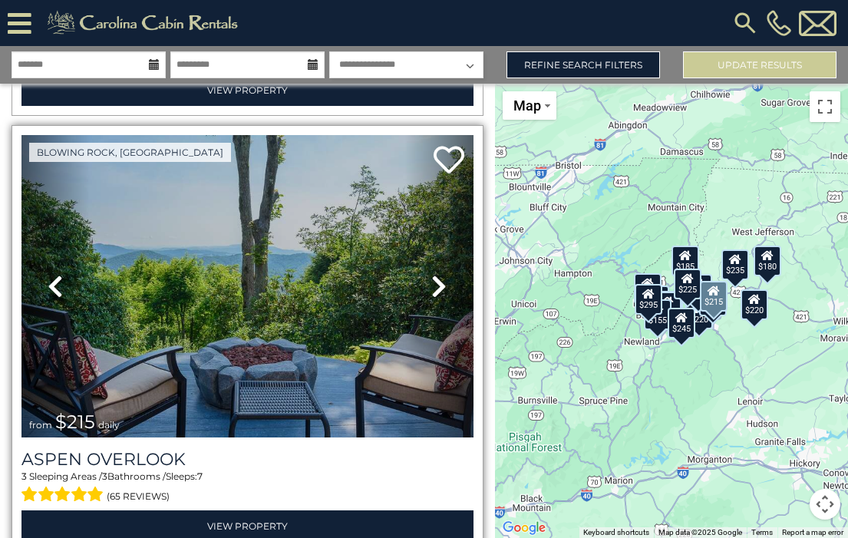
click at [431, 274] on icon at bounding box center [438, 286] width 15 height 25
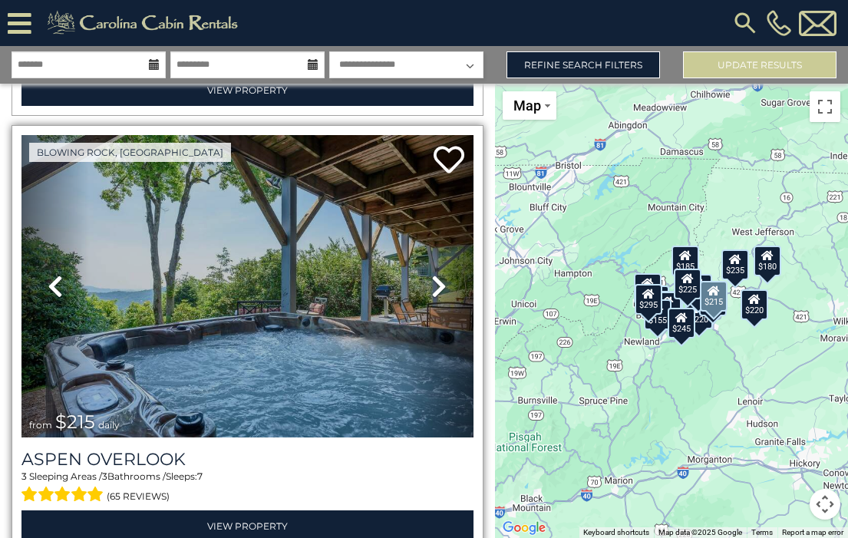
click at [431, 274] on icon at bounding box center [438, 286] width 15 height 25
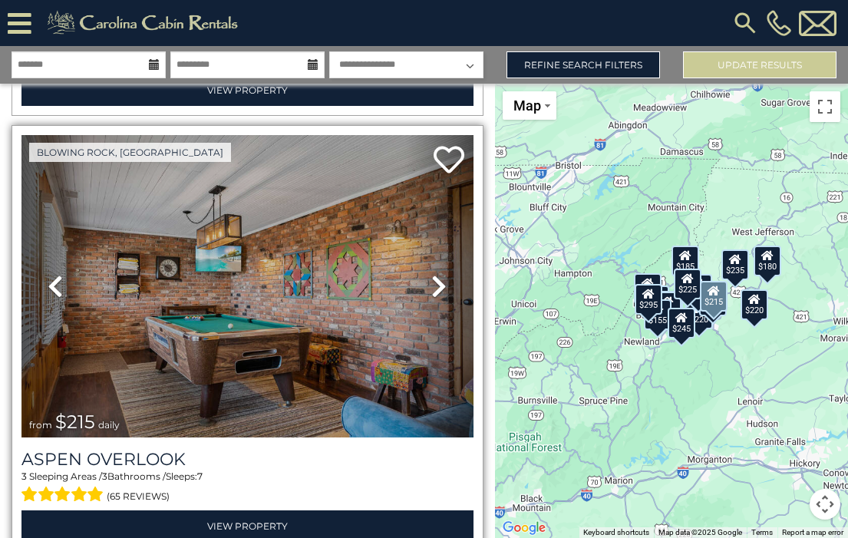
click at [345, 293] on img at bounding box center [247, 286] width 452 height 302
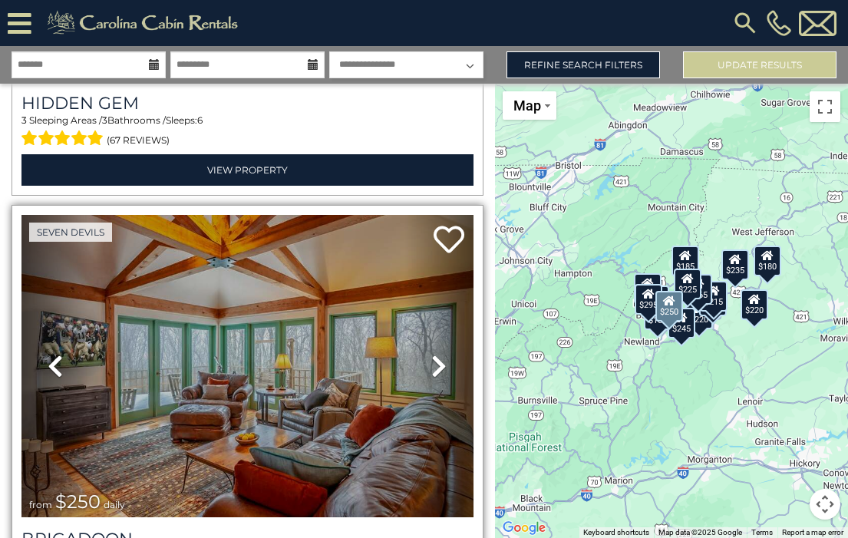
scroll to position [2141, 0]
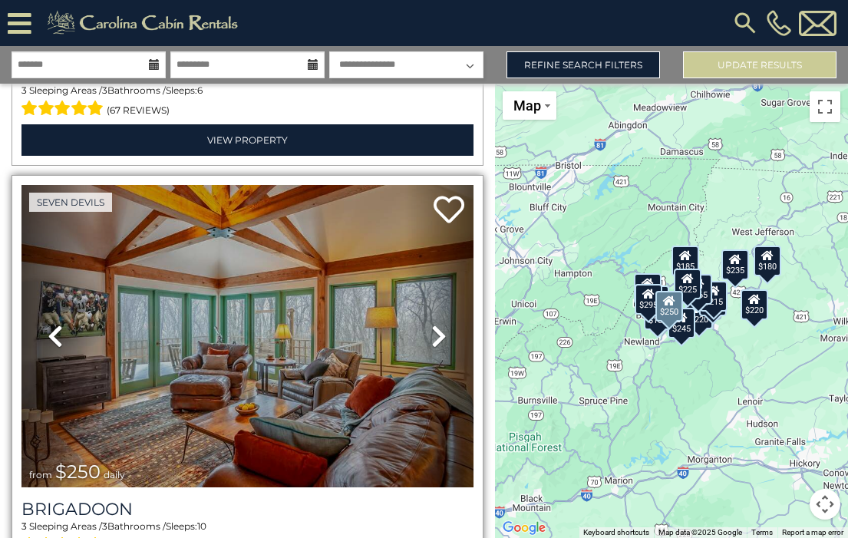
click at [436, 324] on icon at bounding box center [438, 336] width 15 height 25
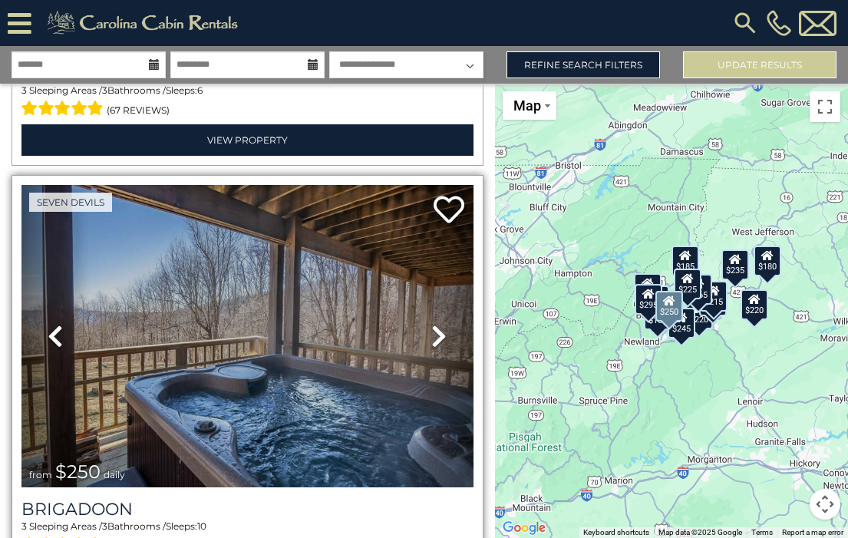
click at [436, 324] on icon at bounding box center [438, 336] width 15 height 25
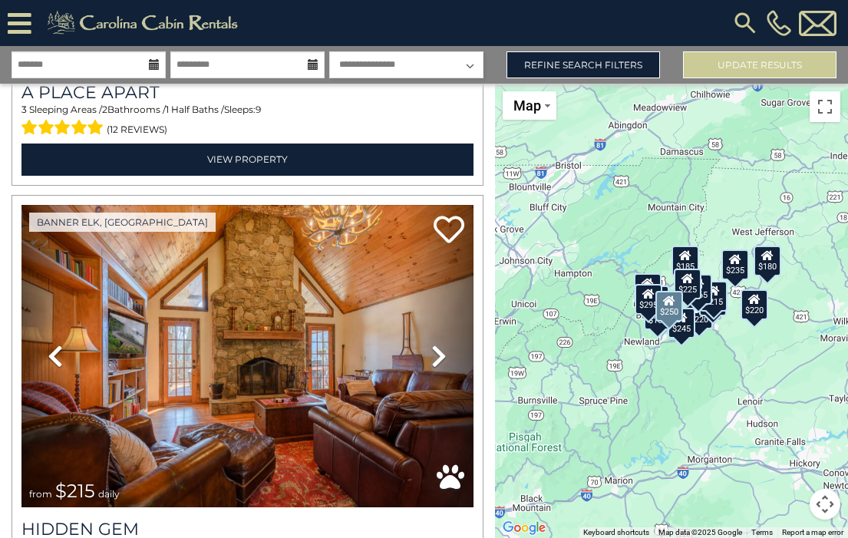
scroll to position [1684, 0]
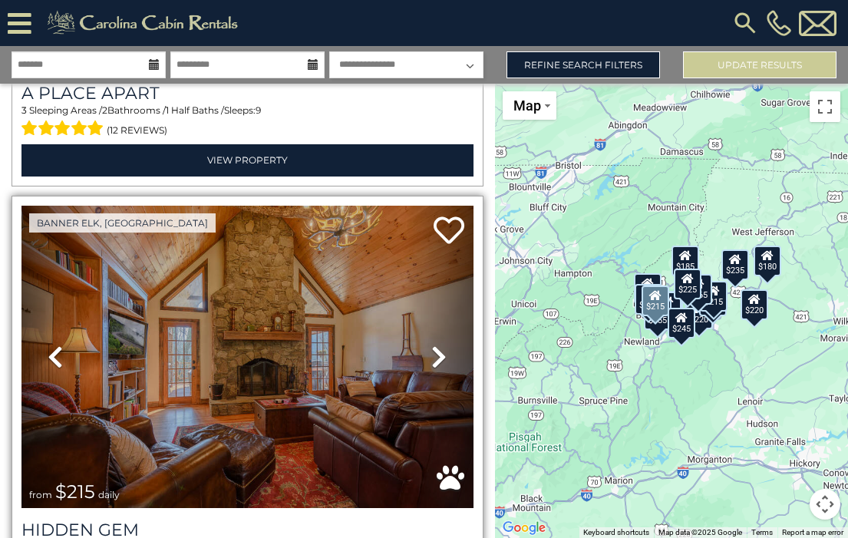
click at [431, 345] on icon at bounding box center [438, 357] width 15 height 25
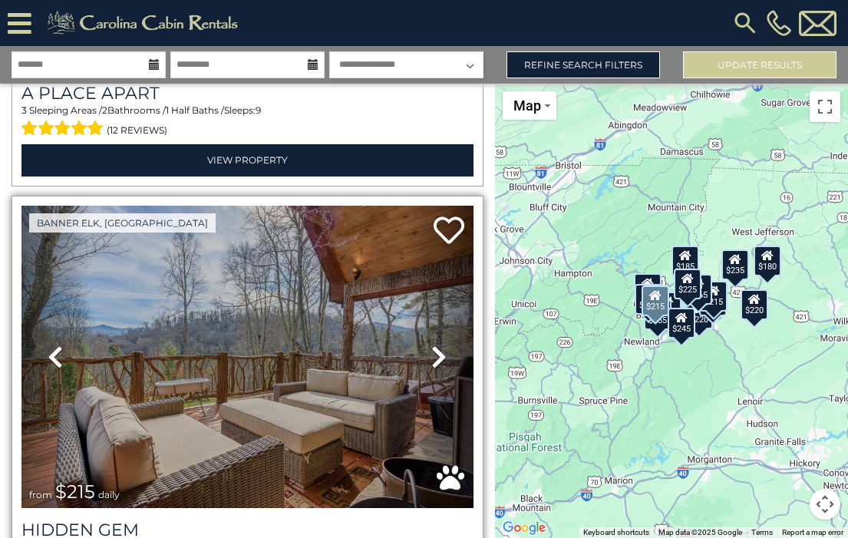
click at [431, 345] on icon at bounding box center [438, 357] width 15 height 25
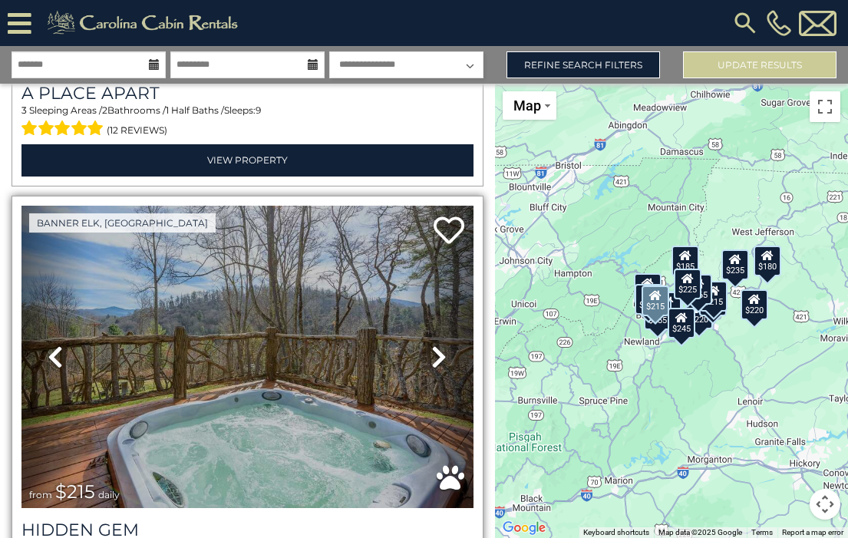
click at [431, 345] on icon at bounding box center [438, 357] width 15 height 25
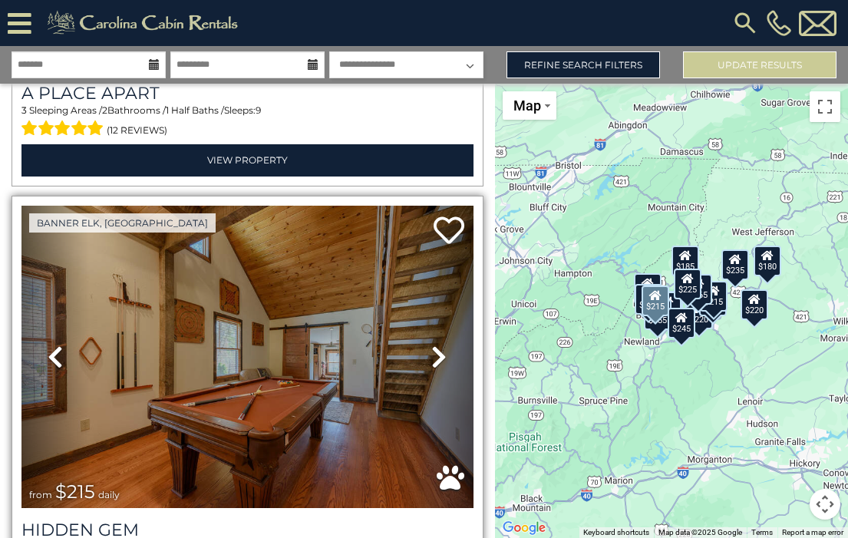
click at [431, 345] on icon at bounding box center [438, 357] width 15 height 25
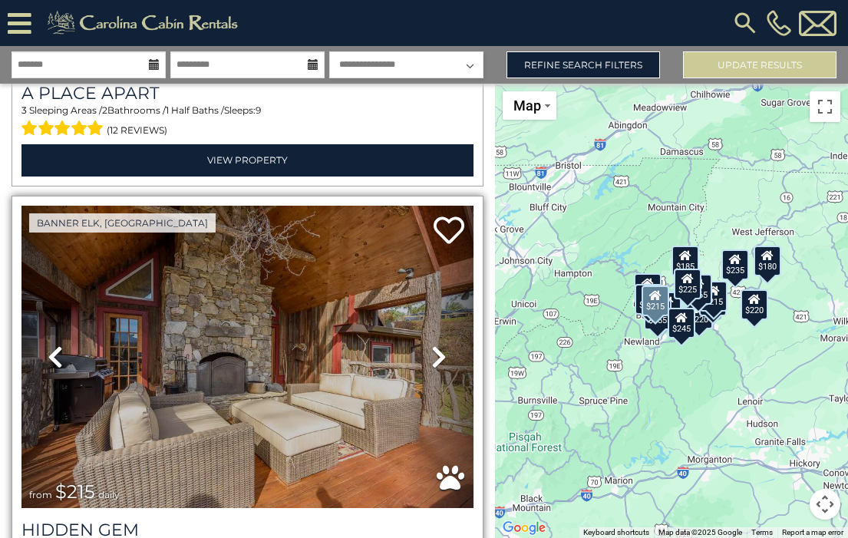
click at [431, 345] on icon at bounding box center [438, 357] width 15 height 25
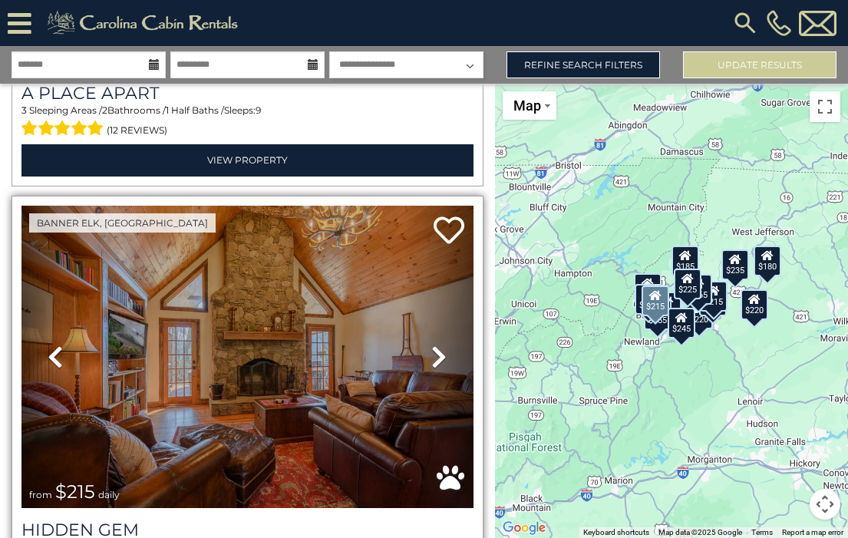
click at [431, 345] on icon at bounding box center [438, 357] width 15 height 25
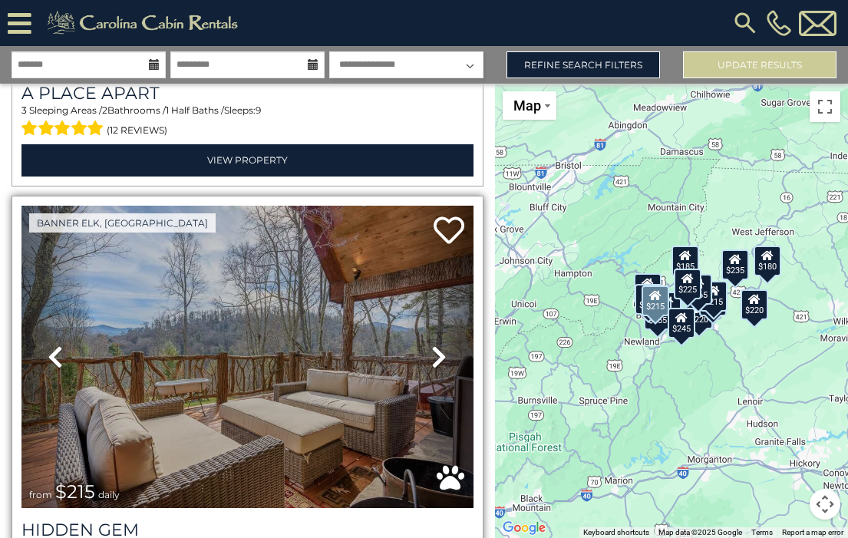
click at [360, 348] on img at bounding box center [247, 357] width 452 height 302
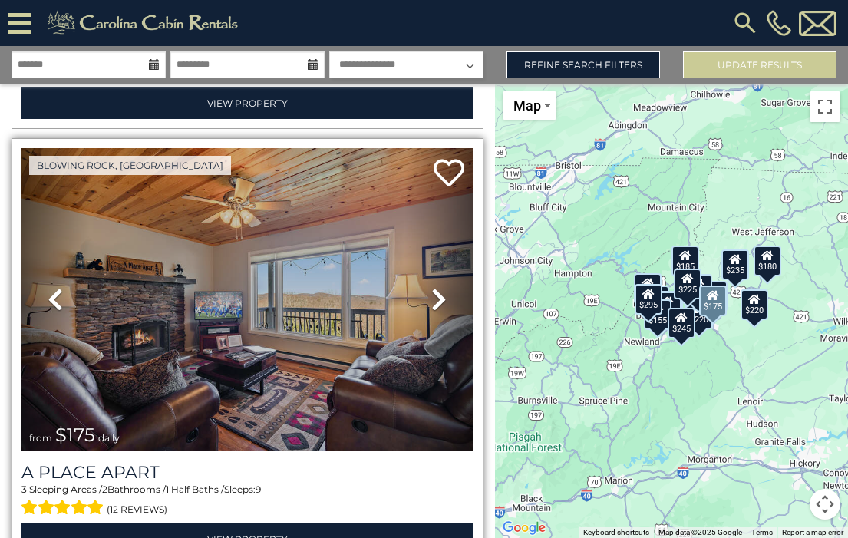
scroll to position [1304, 0]
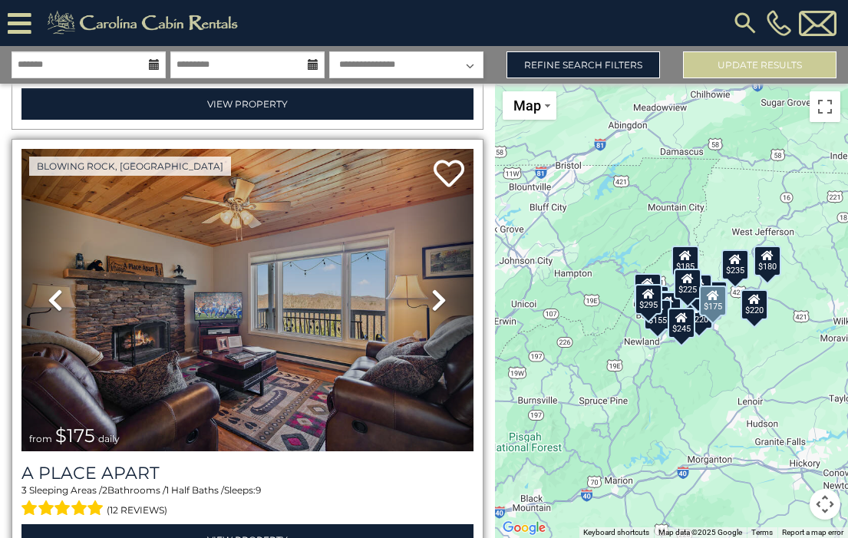
click at [436, 288] on icon at bounding box center [438, 300] width 15 height 25
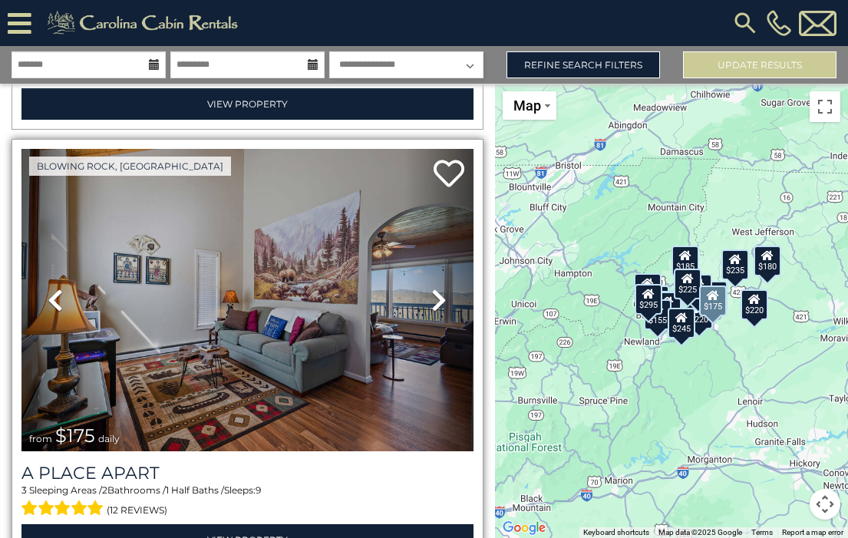
click at [436, 288] on icon at bounding box center [438, 300] width 15 height 25
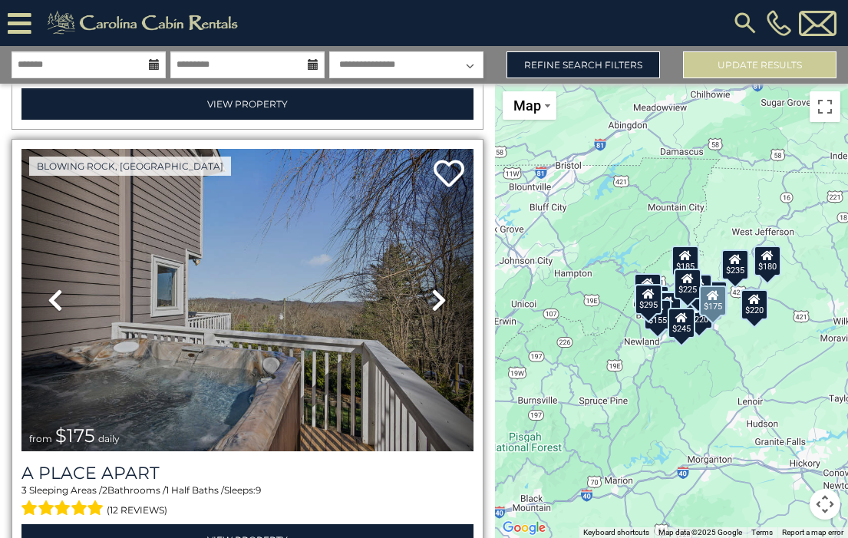
click at [436, 288] on icon at bounding box center [438, 300] width 15 height 25
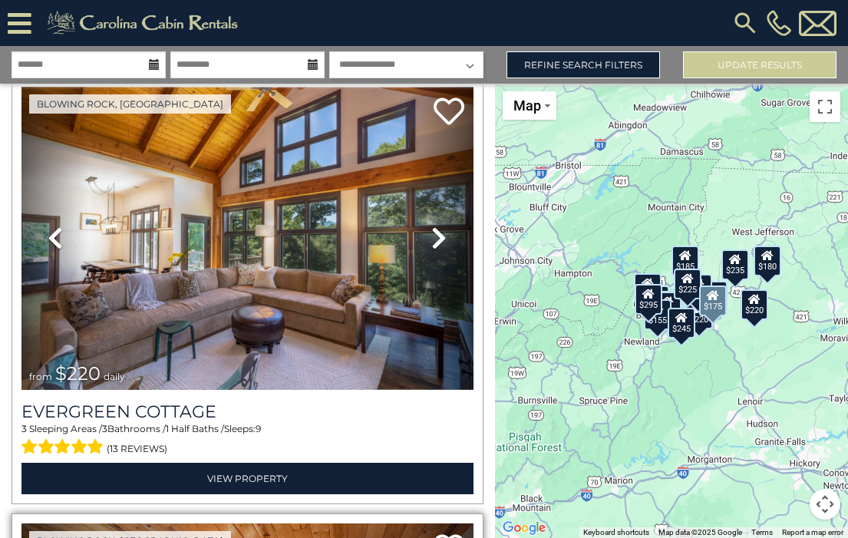
scroll to position [930, 0]
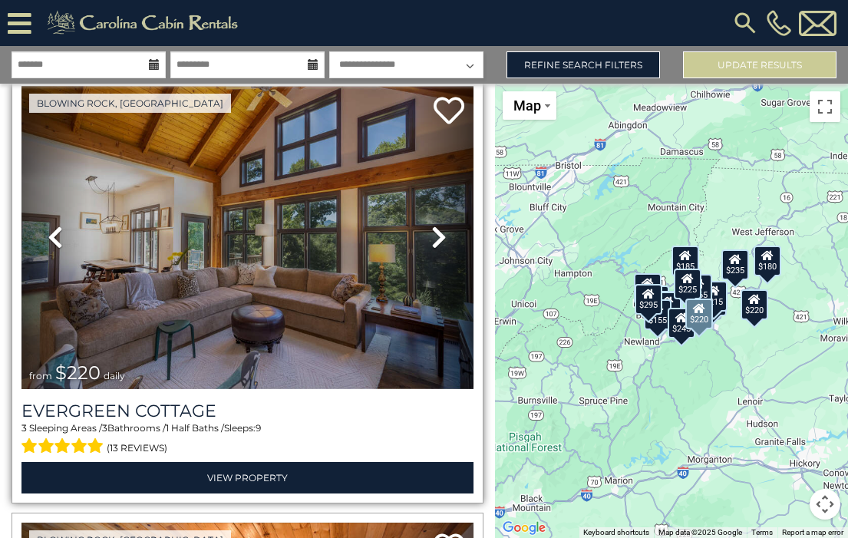
click at [433, 225] on icon at bounding box center [438, 237] width 15 height 25
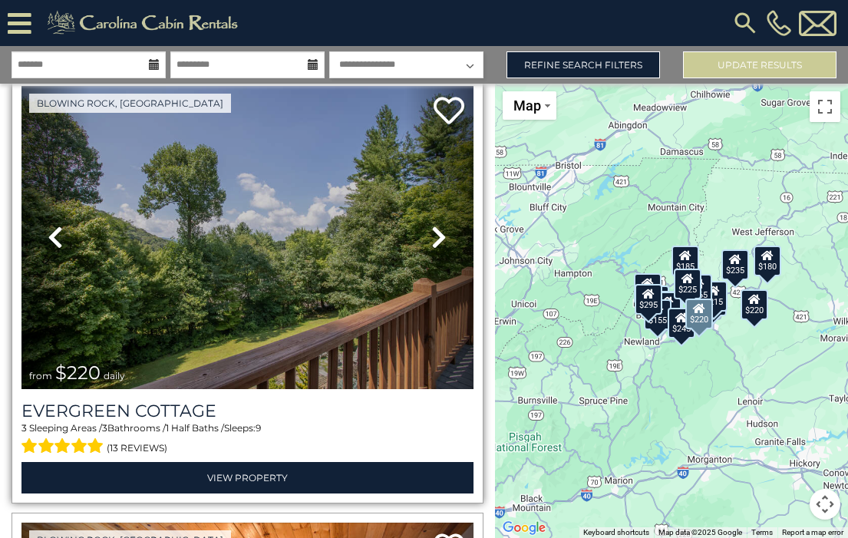
click at [433, 226] on icon at bounding box center [438, 237] width 15 height 25
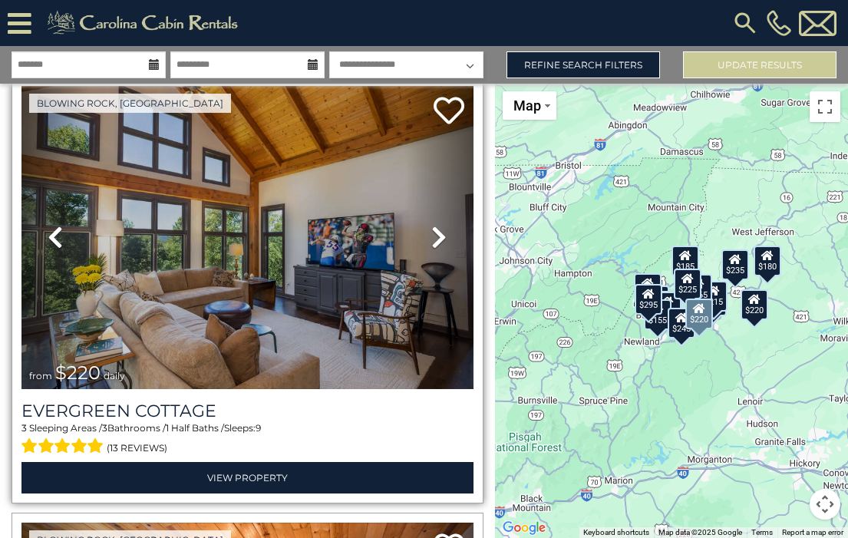
click at [433, 226] on icon at bounding box center [438, 237] width 15 height 25
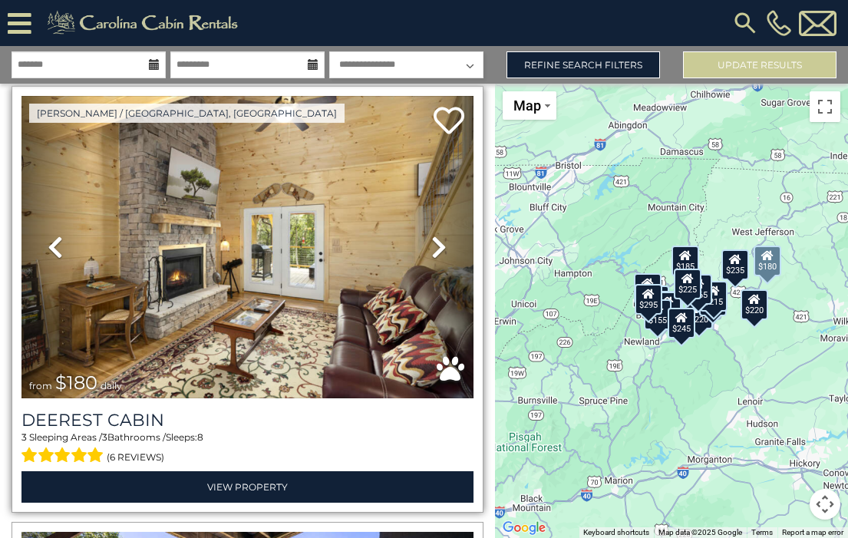
scroll to position [483, 0]
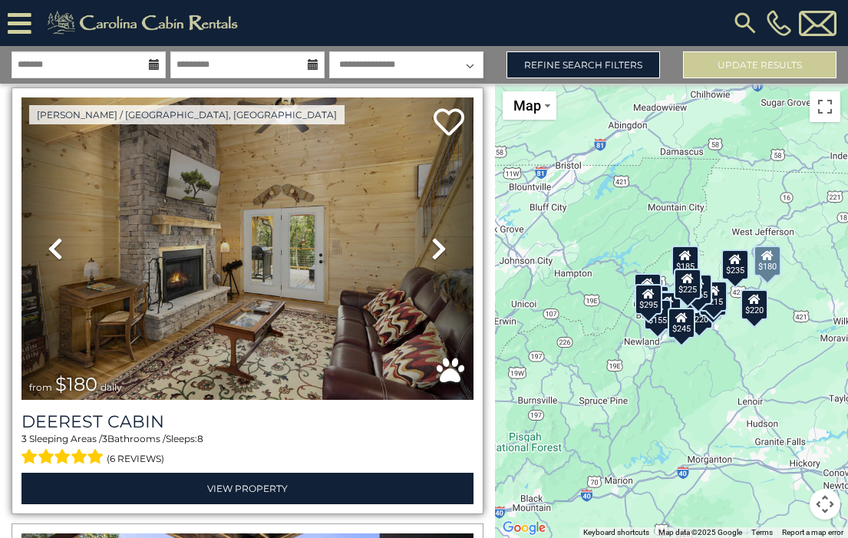
click at [433, 241] on icon at bounding box center [438, 248] width 15 height 25
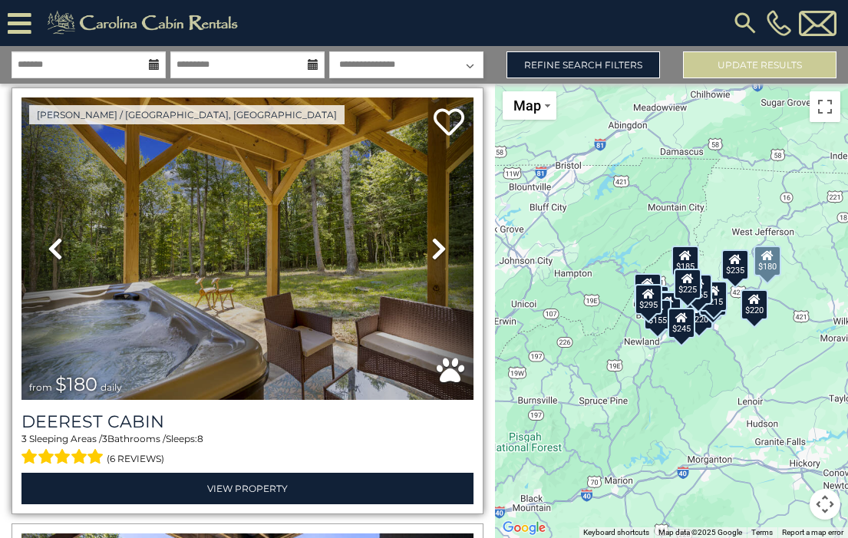
click at [433, 241] on icon at bounding box center [438, 248] width 15 height 25
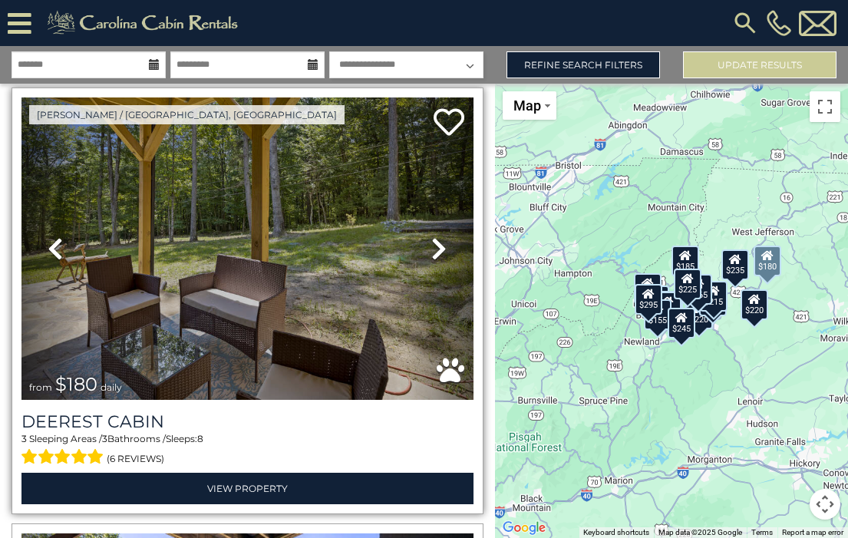
click at [434, 242] on icon at bounding box center [438, 248] width 15 height 25
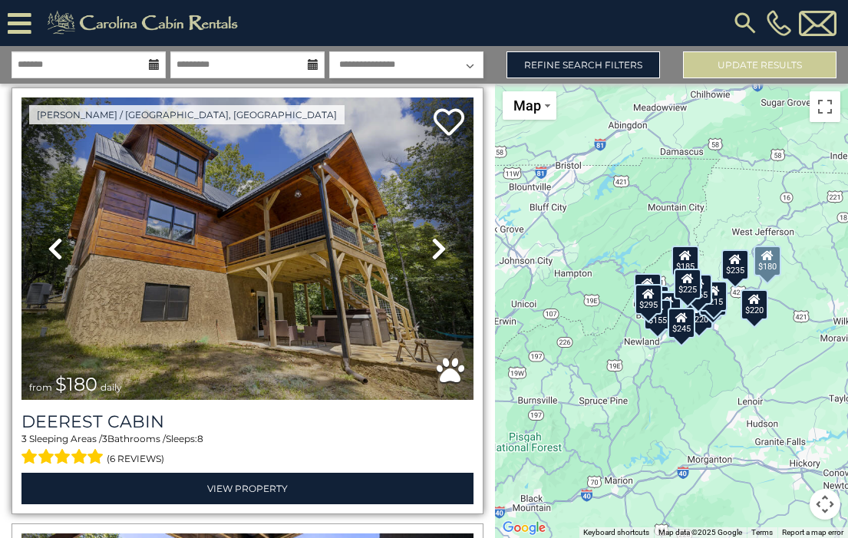
click at [434, 242] on icon at bounding box center [438, 248] width 15 height 25
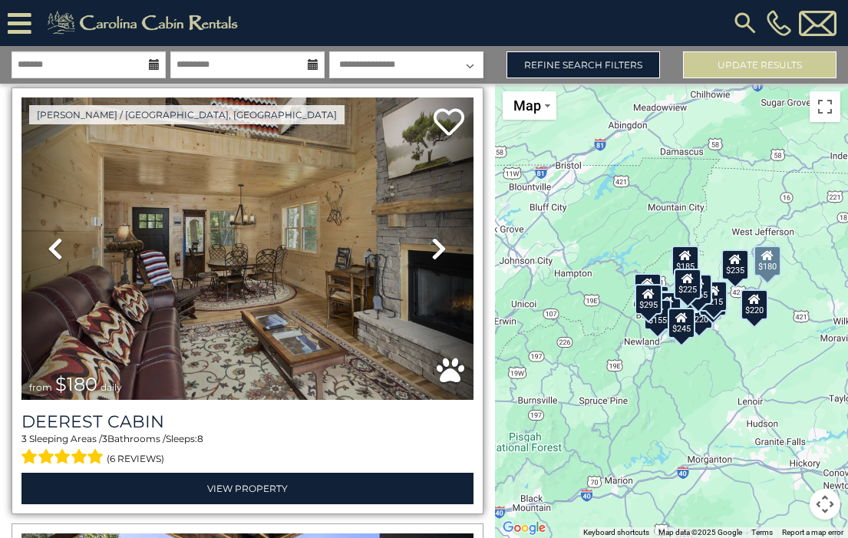
click at [434, 242] on icon at bounding box center [438, 248] width 15 height 25
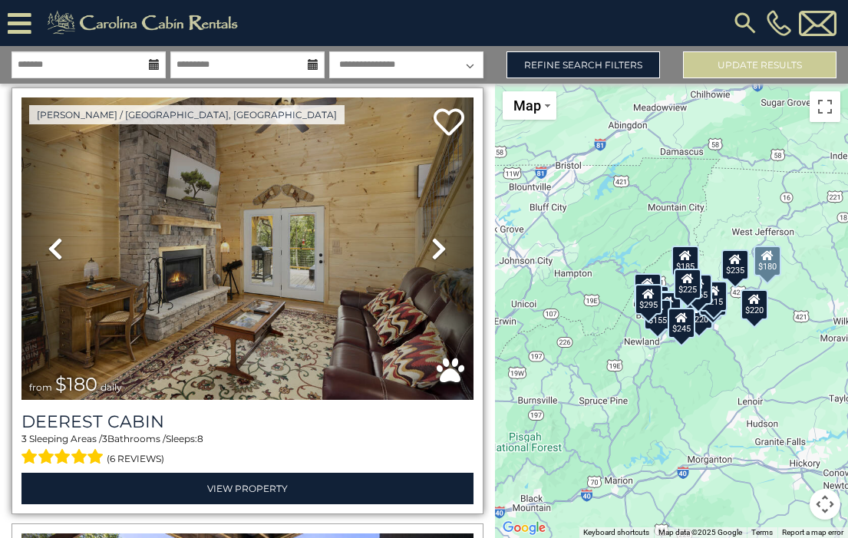
click at [434, 242] on icon at bounding box center [438, 248] width 15 height 25
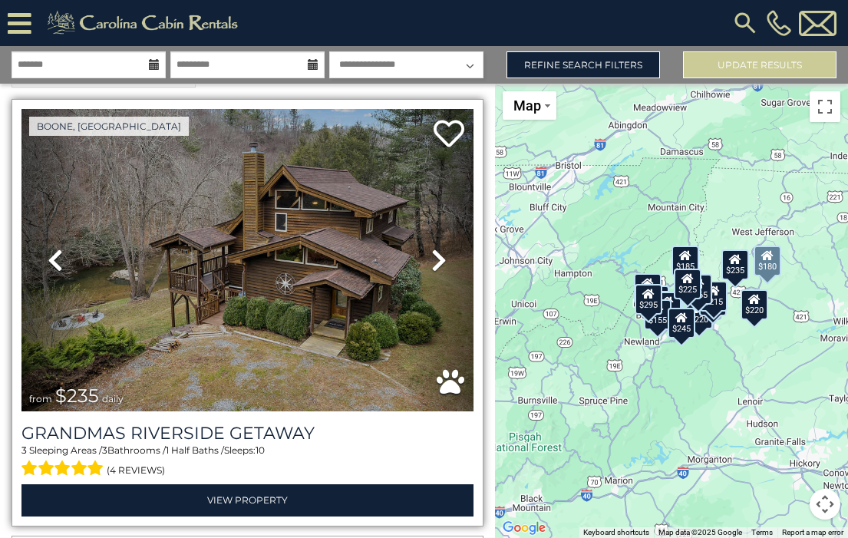
scroll to position [34, 0]
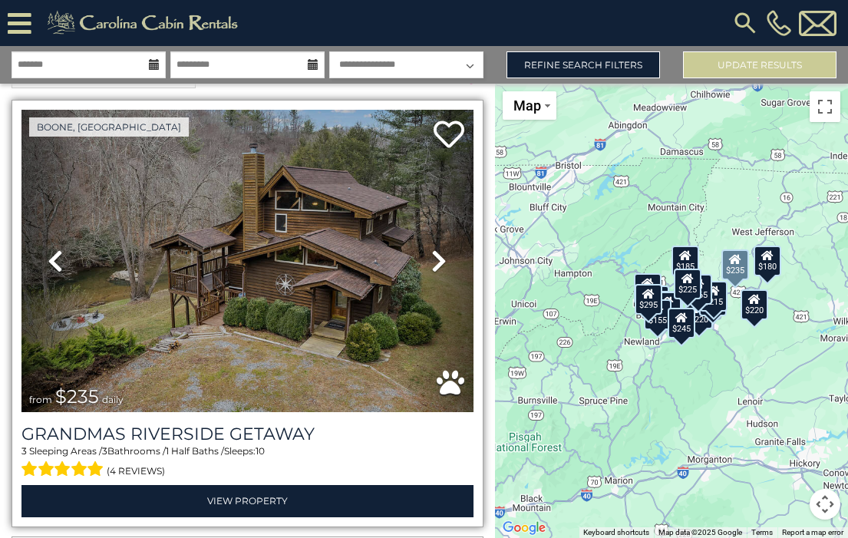
click at [436, 254] on icon at bounding box center [438, 261] width 15 height 25
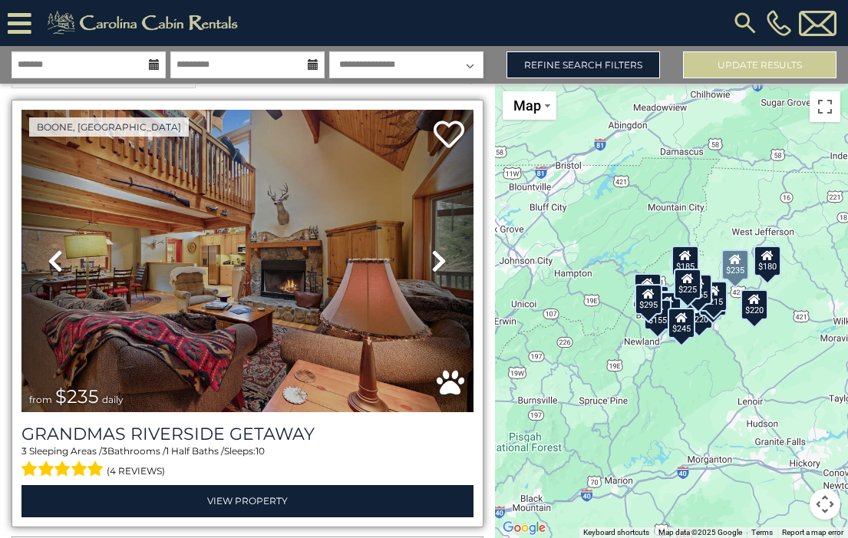
click at [436, 254] on icon at bounding box center [438, 261] width 15 height 25
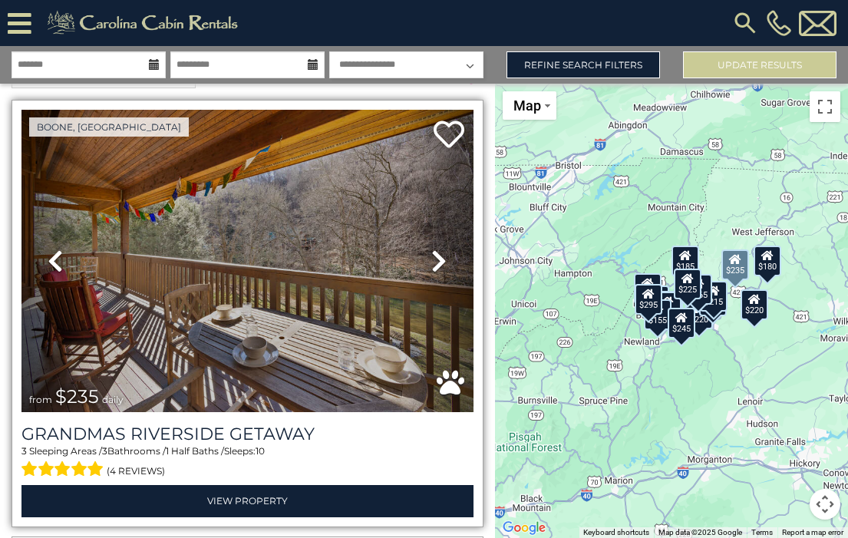
click at [436, 254] on icon at bounding box center [438, 261] width 15 height 25
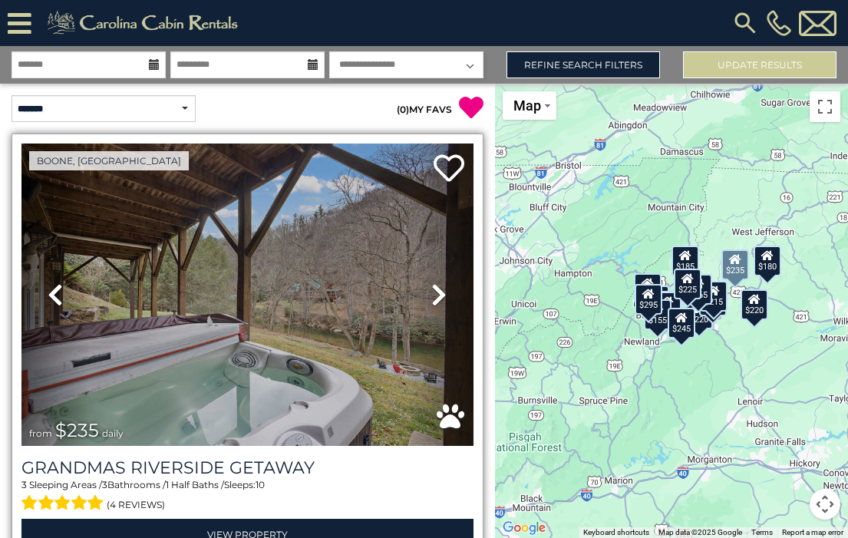
scroll to position [0, 0]
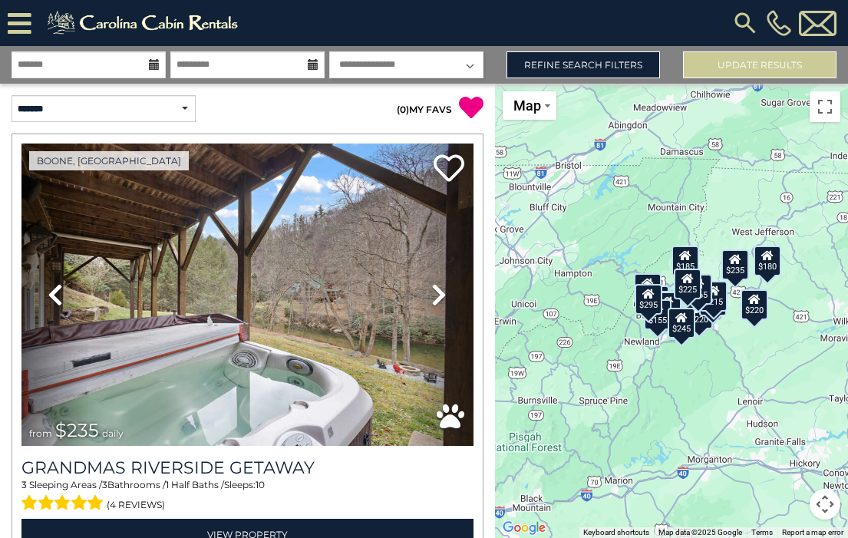
click at [74, 22] on img at bounding box center [145, 23] width 212 height 31
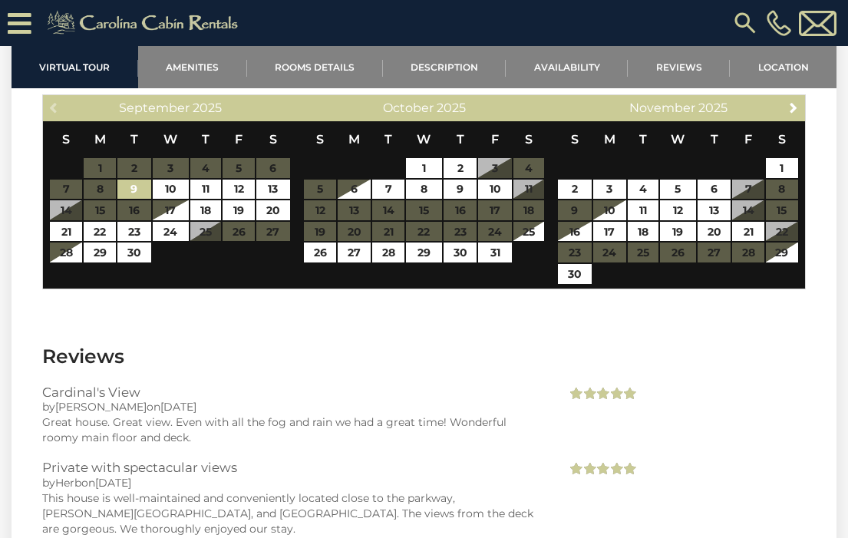
scroll to position [2965, 0]
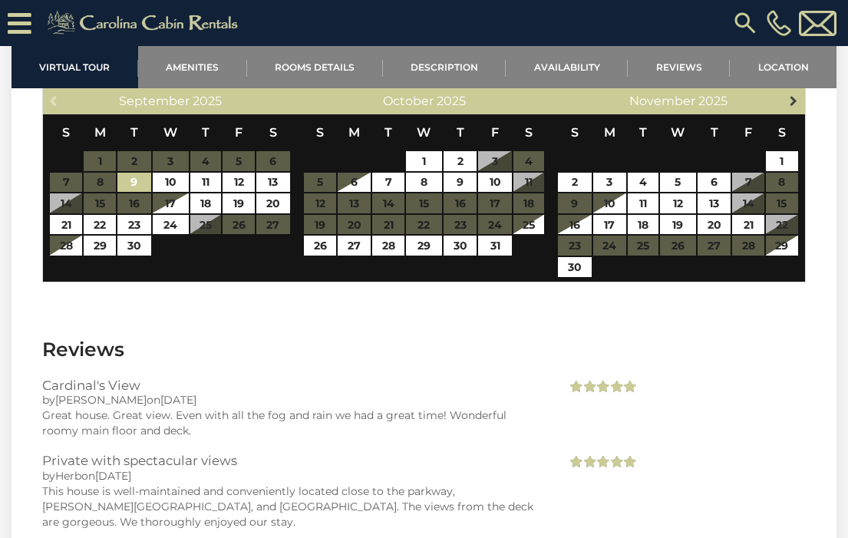
click at [794, 97] on span "Next" at bounding box center [793, 100] width 12 height 12
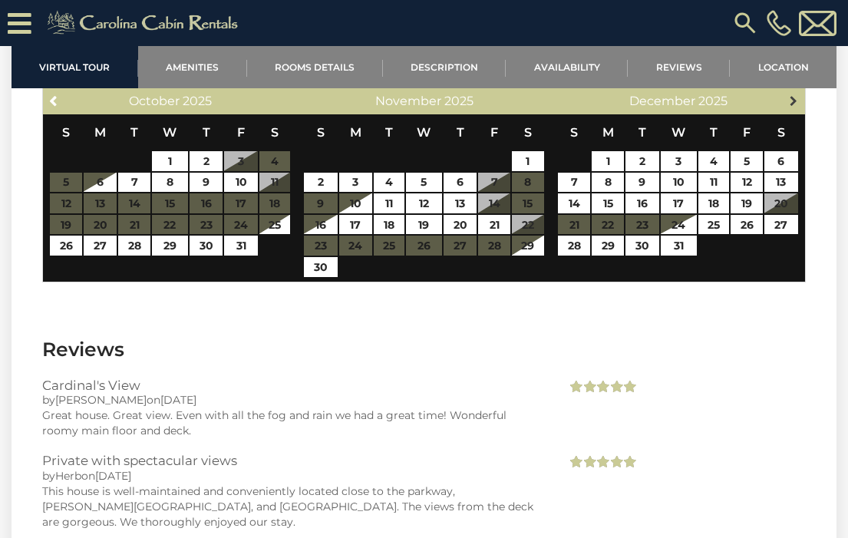
click at [794, 98] on span "Next" at bounding box center [793, 100] width 12 height 12
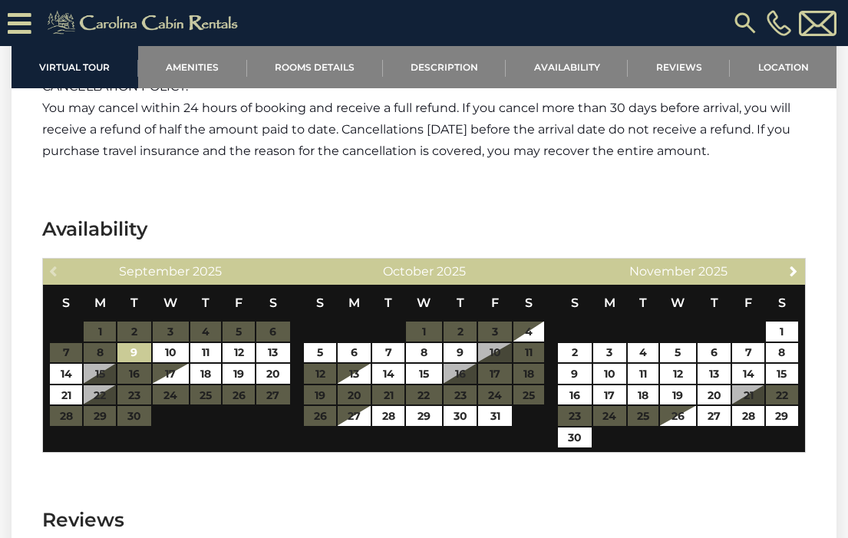
scroll to position [3983, 0]
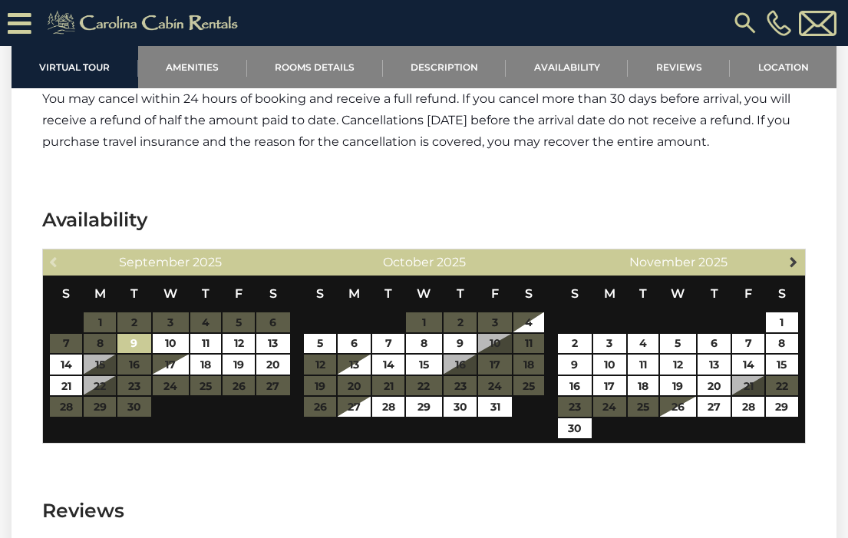
click at [800, 252] on link "Next" at bounding box center [793, 261] width 19 height 19
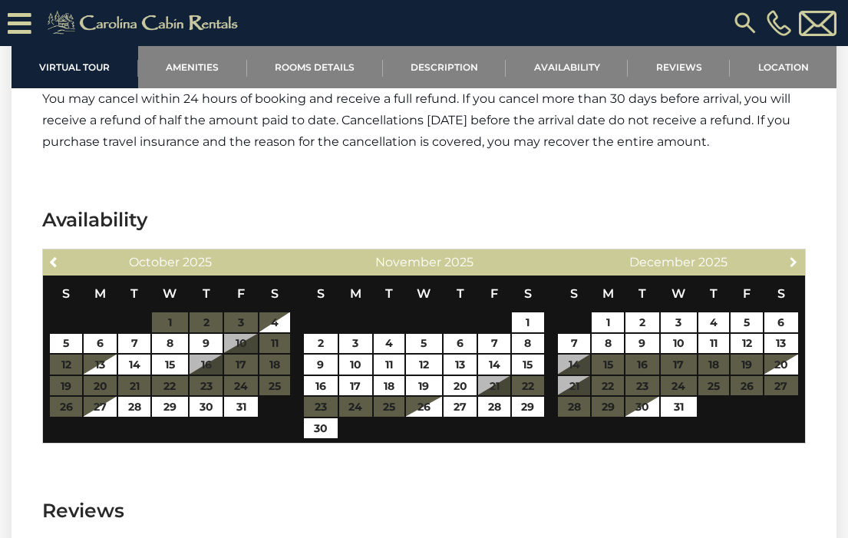
click at [800, 252] on link "Next" at bounding box center [793, 261] width 19 height 19
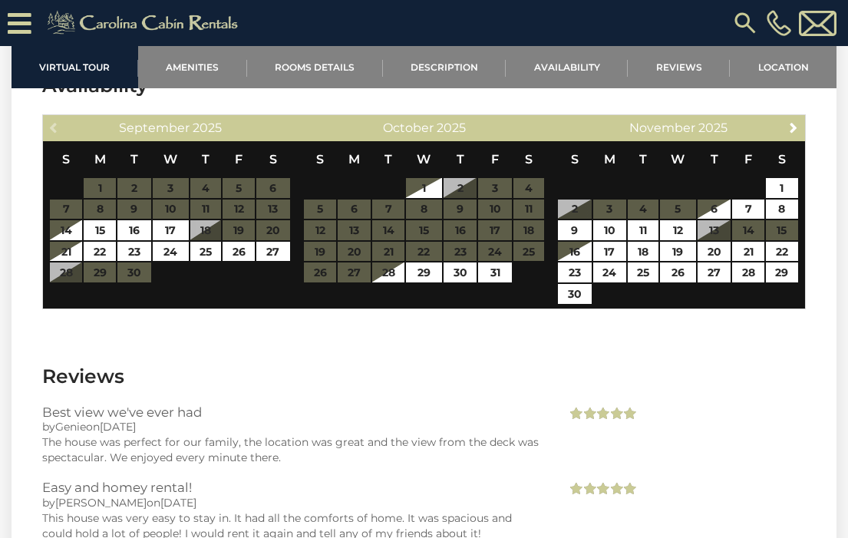
scroll to position [2721, 0]
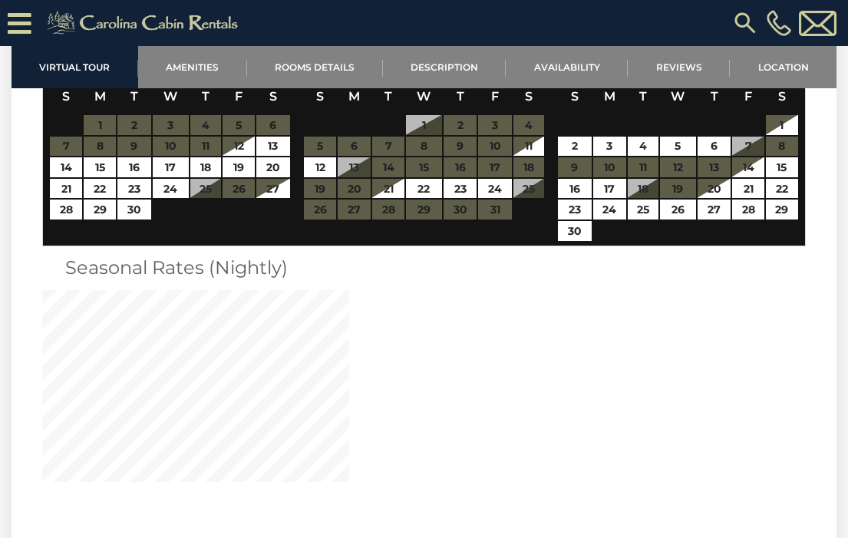
scroll to position [2741, 0]
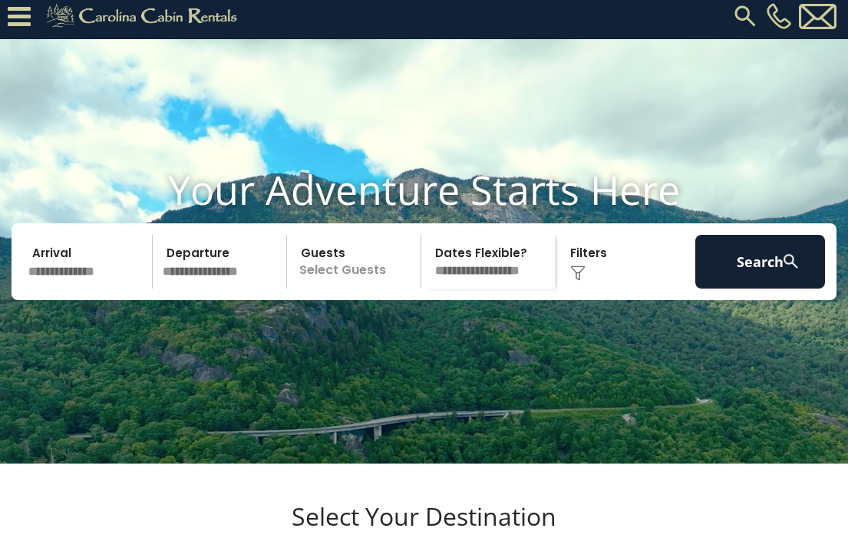
scroll to position [2, 0]
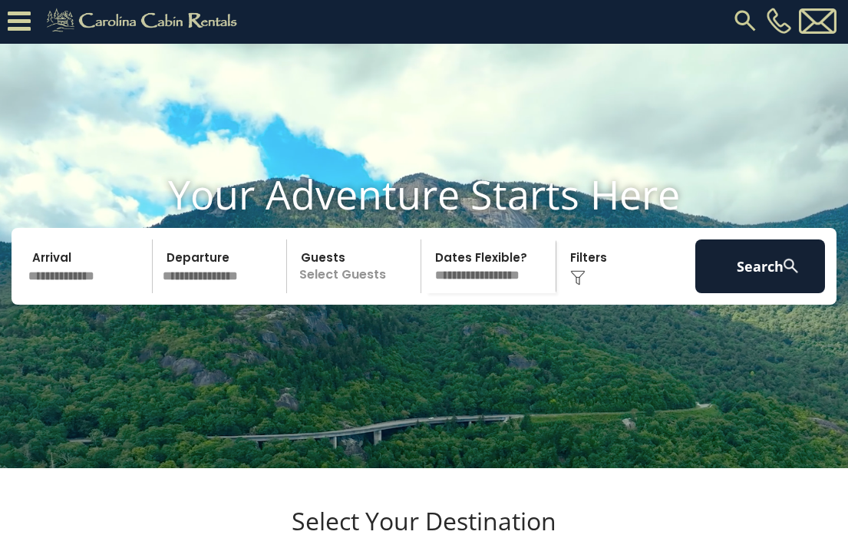
click at [751, 20] on img at bounding box center [745, 21] width 28 height 28
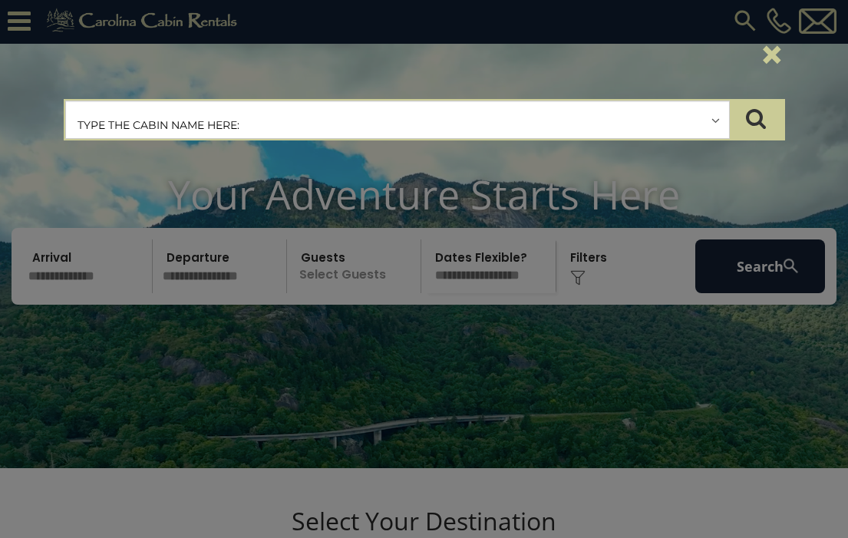
click at [550, 104] on input "text" at bounding box center [397, 120] width 663 height 38
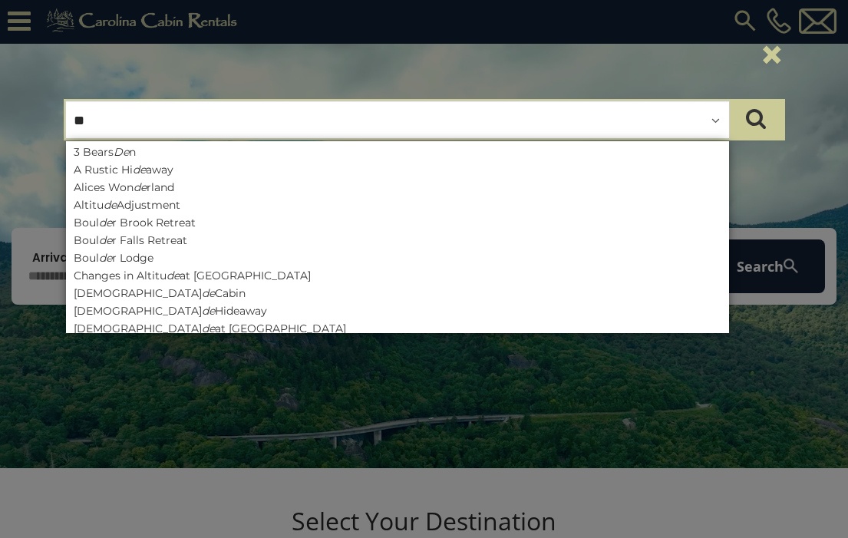
type input "*"
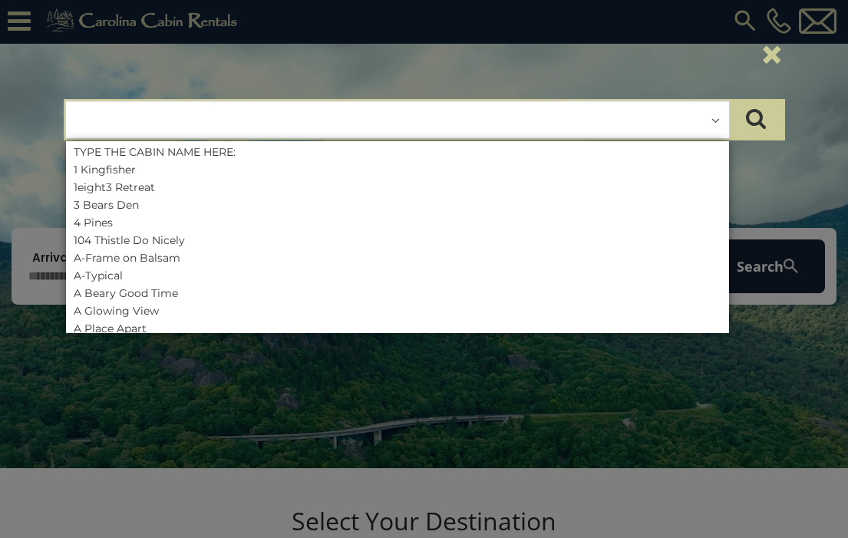
click at [289, 109] on input "text" at bounding box center [397, 120] width 663 height 38
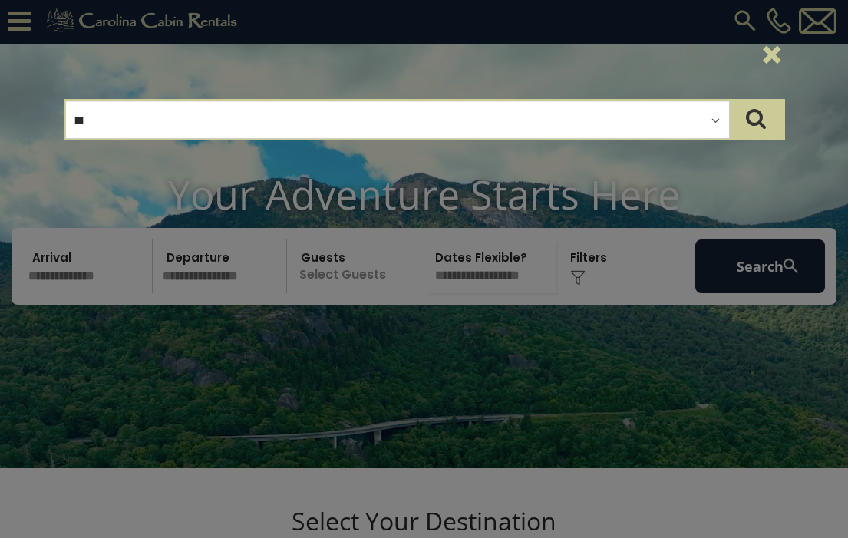
type input "*"
click at [758, 53] on div "×" at bounding box center [424, 55] width 744 height 64
click at [774, 57] on button "×" at bounding box center [772, 54] width 26 height 43
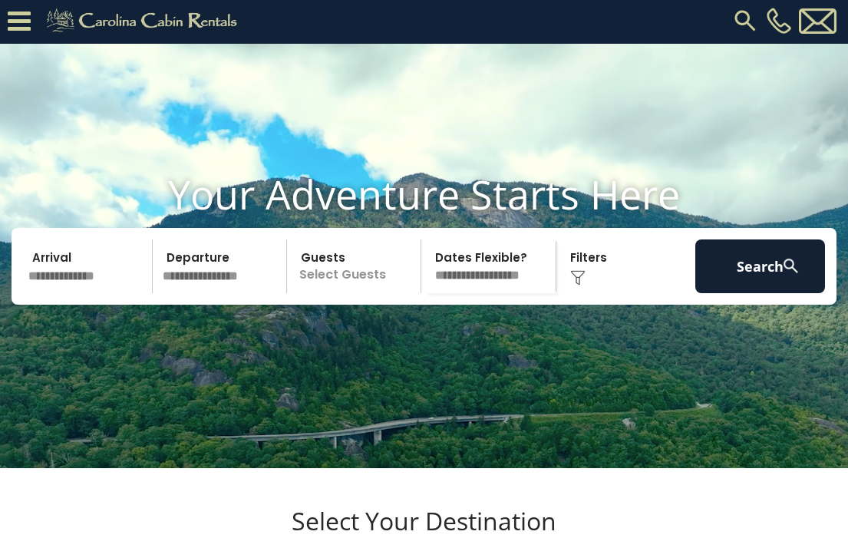
click at [744, 21] on img at bounding box center [745, 21] width 28 height 28
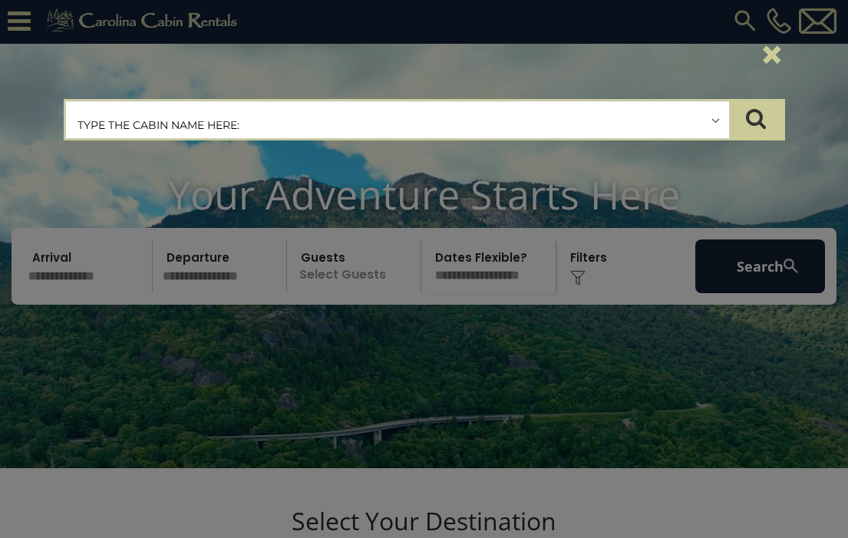
click at [589, 121] on input "text" at bounding box center [397, 120] width 663 height 38
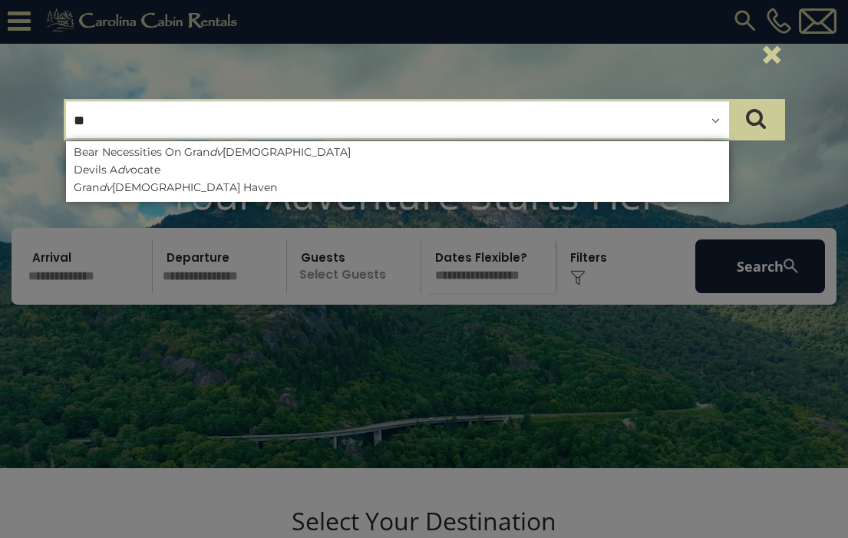
type input "*"
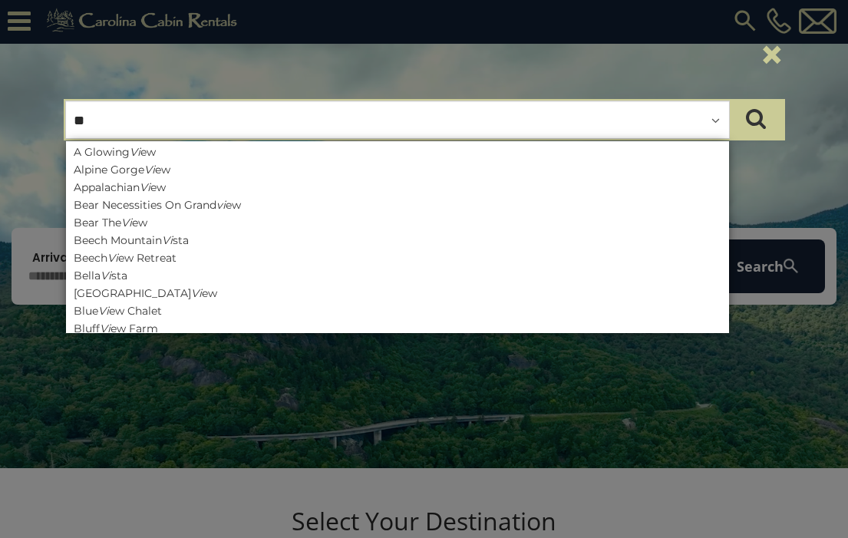
type input "*"
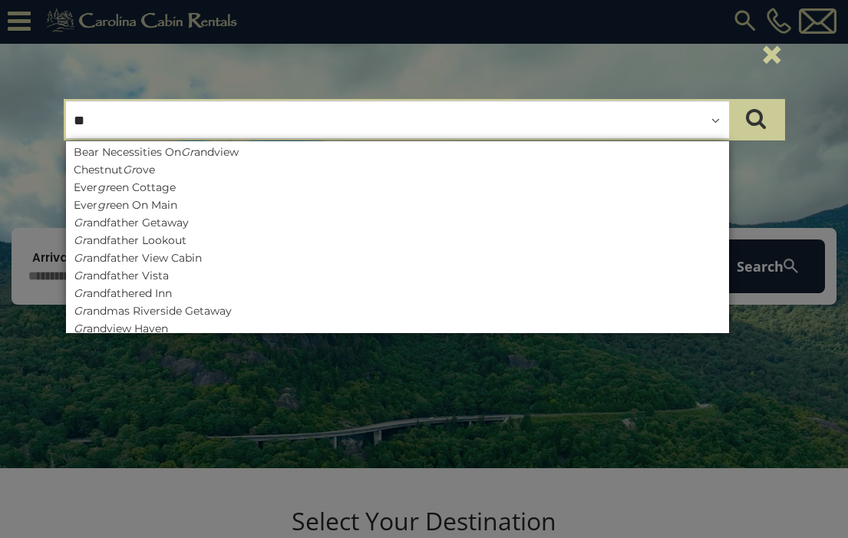
type input "*"
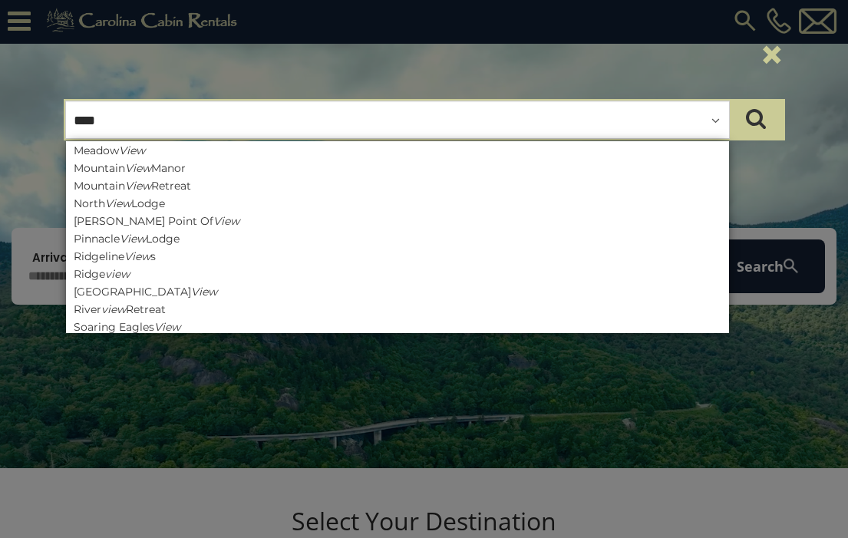
scroll to position [0, 0]
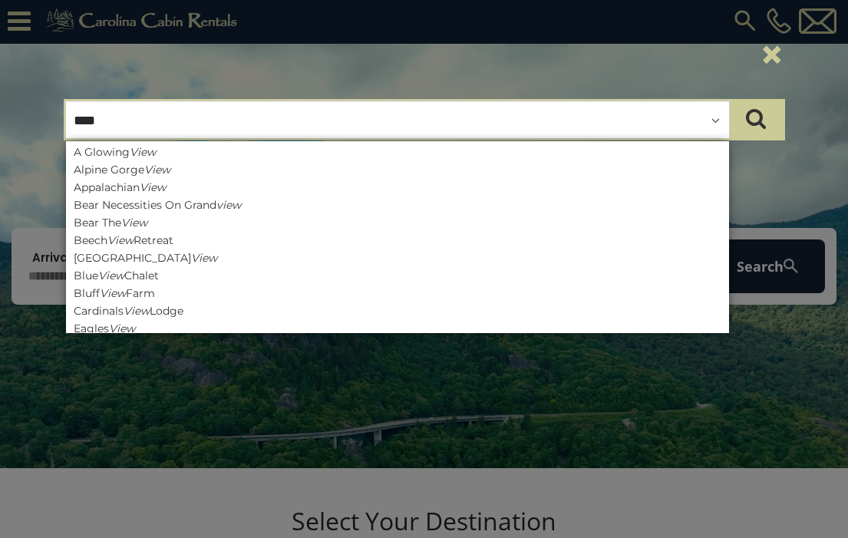
drag, startPoint x: 133, startPoint y: 134, endPoint x: 27, endPoint y: 124, distance: 106.4
click at [30, 124] on div "**********" at bounding box center [424, 269] width 848 height 538
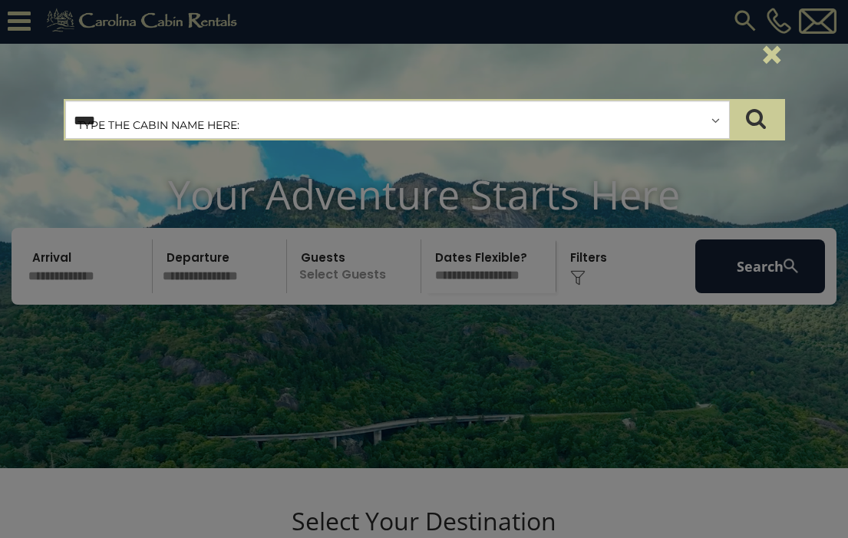
click at [123, 104] on input "****" at bounding box center [397, 120] width 663 height 38
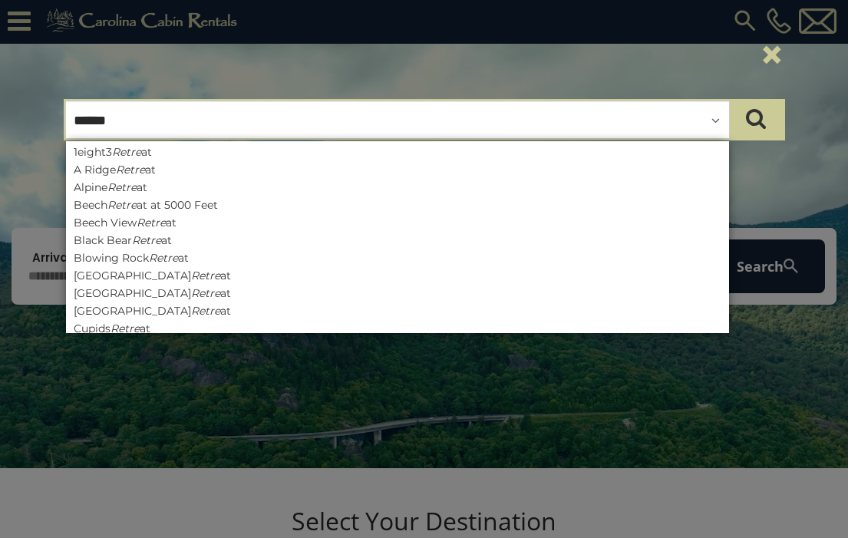
type input "*******"
